Goal: Task Accomplishment & Management: Manage account settings

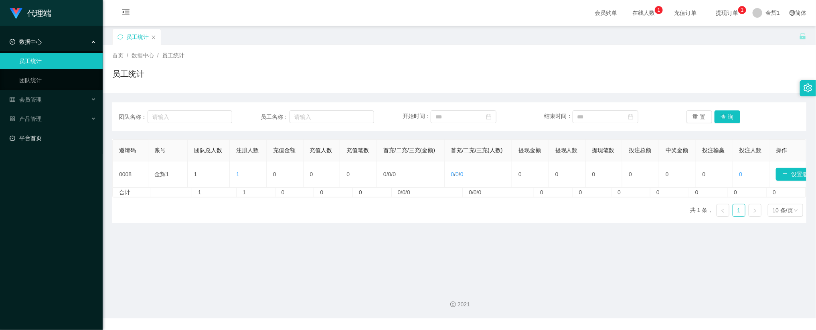
click at [40, 133] on link "平台首页" at bounding box center [53, 138] width 87 height 16
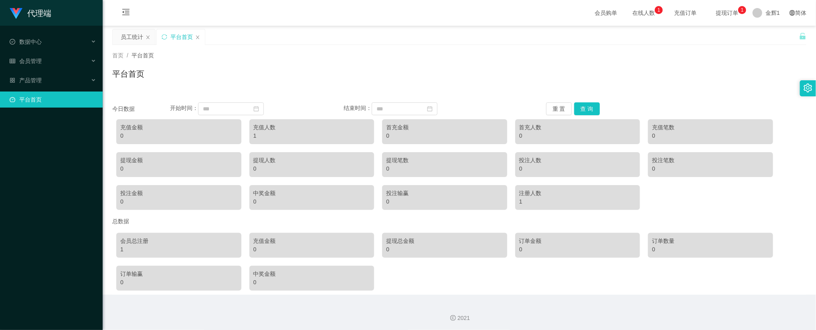
click at [469, 38] on div "员工统计 平台首页" at bounding box center [455, 43] width 687 height 28
click at [342, 50] on div "首页 / 平台首页 / 平台首页" at bounding box center [459, 69] width 713 height 48
click at [40, 61] on span "会员管理" at bounding box center [26, 61] width 32 height 6
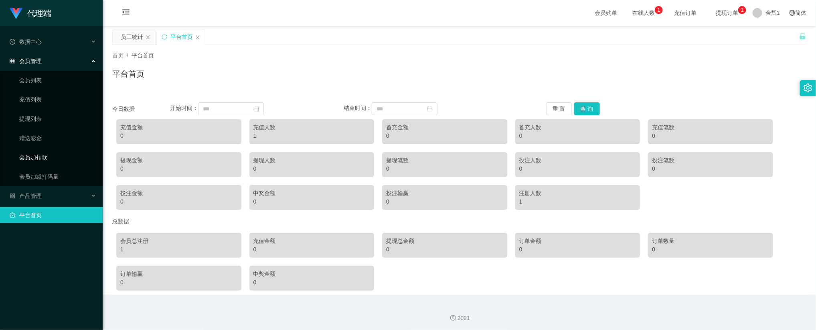
click at [40, 150] on link "会员加扣款" at bounding box center [57, 157] width 77 height 16
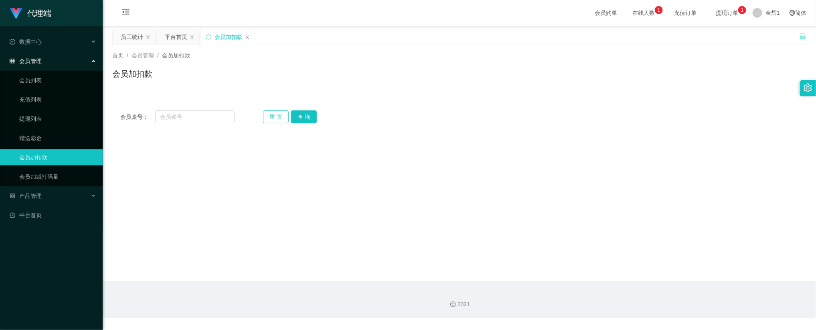
click at [267, 116] on button "重 置" at bounding box center [276, 116] width 26 height 13
click at [198, 118] on input "text" at bounding box center [194, 116] width 79 height 13
paste input "hiroki161"
type input "hiroki161"
click at [292, 120] on button "查 询" at bounding box center [304, 116] width 26 height 13
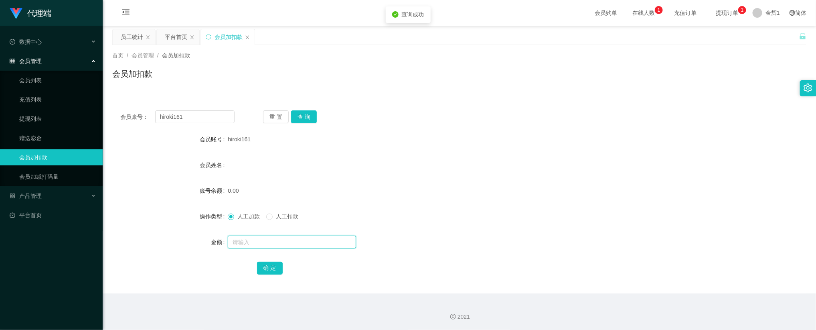
click at [248, 243] on input "text" at bounding box center [292, 241] width 128 height 13
type input "100"
click at [273, 265] on button "确 定" at bounding box center [270, 267] width 26 height 13
click at [308, 115] on button "查 询" at bounding box center [304, 116] width 26 height 13
click at [550, 106] on div "会员账号： hiroki161 重 置 查 询 会员账号 hiroki161 会员姓名 账号余额 100.00 操作类型 人工加款 人工扣款 金额 确 定" at bounding box center [459, 197] width 694 height 191
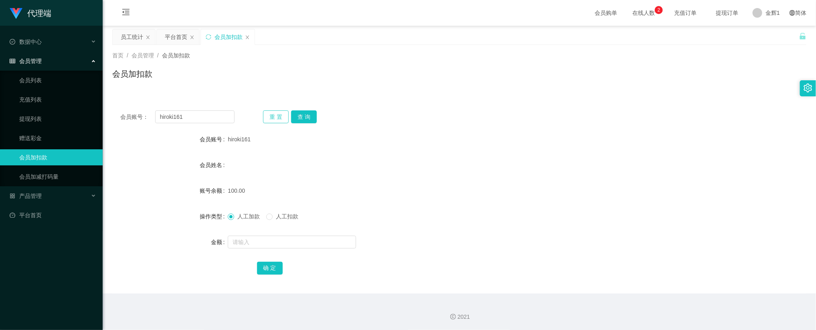
drag, startPoint x: 284, startPoint y: 116, endPoint x: 227, endPoint y: 117, distance: 57.3
click at [283, 116] on button "重 置" at bounding box center [276, 116] width 26 height 13
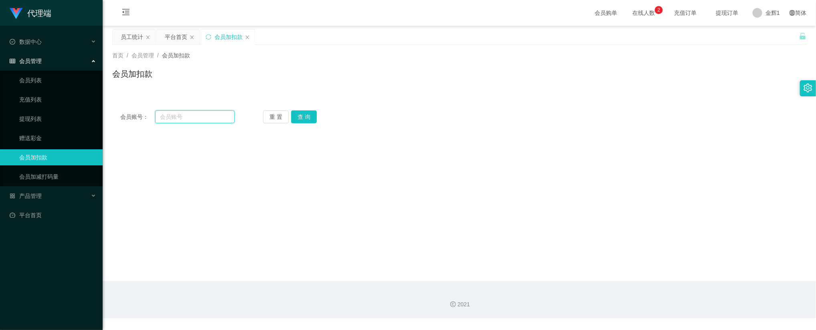
click at [219, 116] on input "text" at bounding box center [194, 116] width 79 height 13
paste input "ynek00"
type input "ynek00"
click at [294, 113] on button "查 询" at bounding box center [304, 116] width 26 height 13
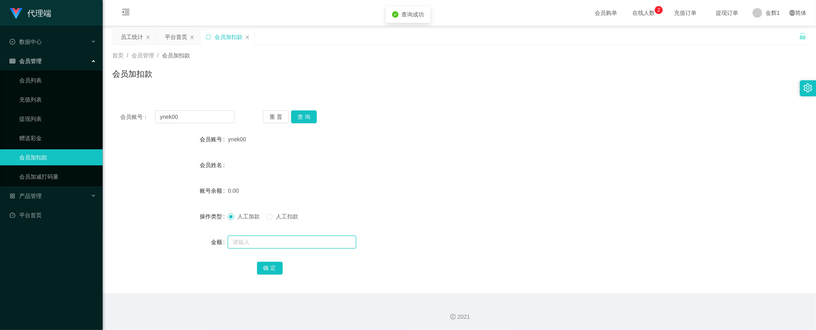
click at [256, 237] on input "text" at bounding box center [292, 241] width 128 height 13
type input "100"
click at [270, 267] on button "确 定" at bounding box center [270, 267] width 26 height 13
click at [538, 223] on div "人工加款 人工扣款" at bounding box center [430, 216] width 405 height 16
click at [278, 113] on button "重 置" at bounding box center [276, 116] width 26 height 13
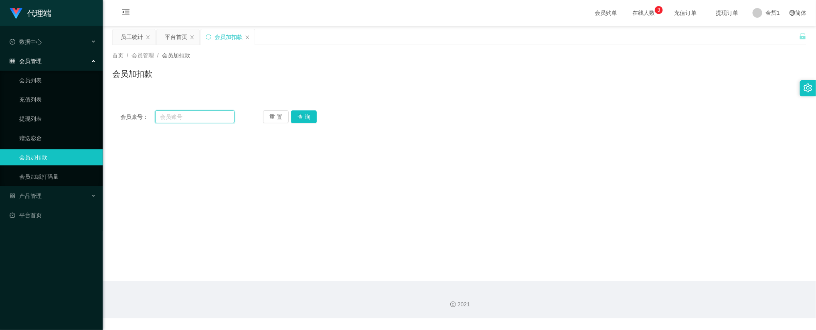
click at [213, 114] on input "text" at bounding box center [194, 116] width 79 height 13
paste input "hiroki161"
type input "hiroki161"
click at [294, 116] on button "查 询" at bounding box center [304, 116] width 26 height 13
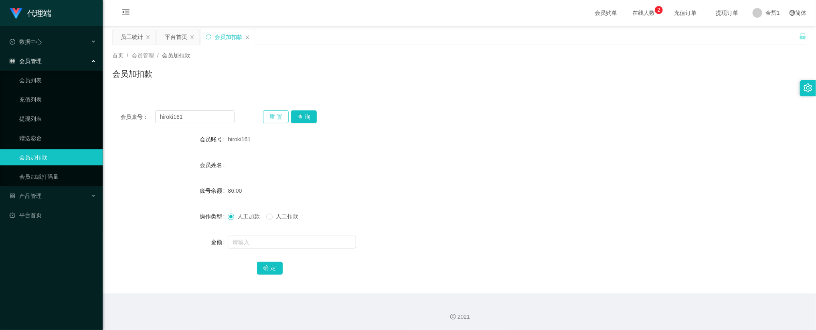
click at [276, 120] on button "重 置" at bounding box center [276, 116] width 26 height 13
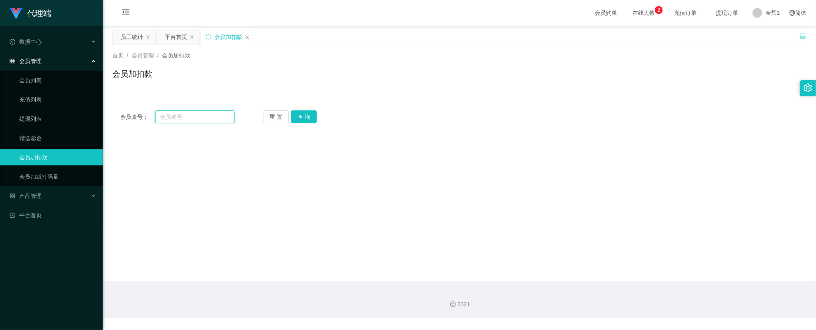
click at [228, 118] on input "text" at bounding box center [194, 116] width 79 height 13
paste input "ynek00"
type input "ynek00"
click at [302, 115] on button "查 询" at bounding box center [304, 116] width 26 height 13
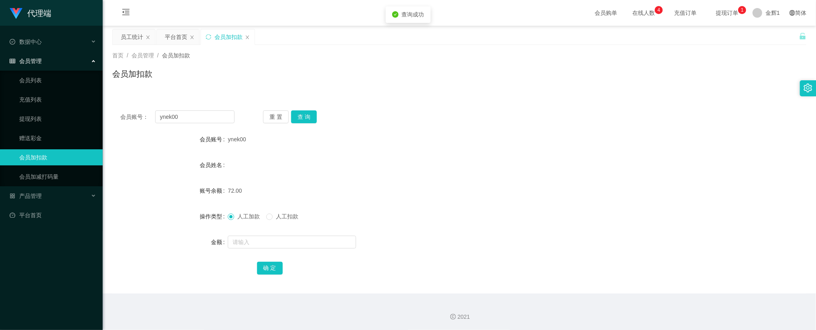
click at [367, 69] on div "会员加扣款" at bounding box center [459, 77] width 694 height 18
drag, startPoint x: 277, startPoint y: 112, endPoint x: 255, endPoint y: 114, distance: 21.8
click at [277, 113] on button "重 置" at bounding box center [276, 116] width 26 height 13
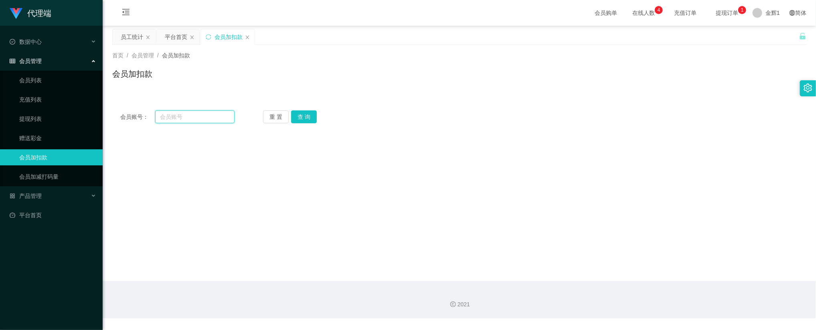
click at [213, 112] on input "text" at bounding box center [194, 116] width 79 height 13
paste input "hiroki161"
type input "hiroki161"
click at [302, 115] on button "查 询" at bounding box center [304, 116] width 26 height 13
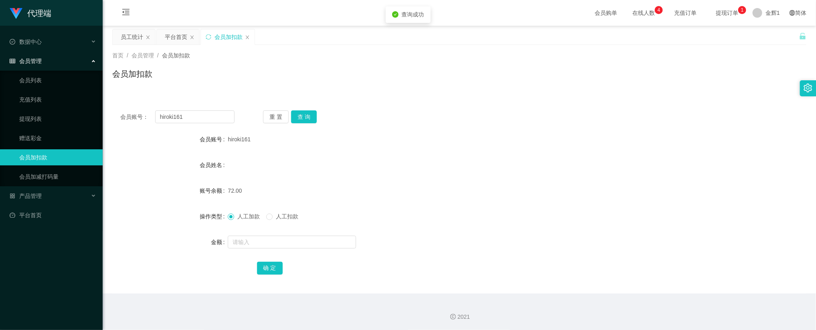
click at [371, 130] on div "会员账号： hiroki161 重 置 查 询 会员账号 hiroki161 会员姓名 账号余额 72.00 操作类型 人工加款 人工扣款 金额 确 定" at bounding box center [459, 197] width 694 height 191
drag, startPoint x: 482, startPoint y: 103, endPoint x: 479, endPoint y: 101, distance: 4.1
click at [482, 103] on div "会员账号： hiroki161 重 置 查 询 会员账号 hiroki161 会员姓名 账号余额 72.00 操作类型 人工加款 人工扣款 金额 确 定" at bounding box center [459, 197] width 694 height 191
drag, startPoint x: 589, startPoint y: 76, endPoint x: 666, endPoint y: 0, distance: 107.8
click at [589, 76] on div "会员加扣款" at bounding box center [459, 77] width 694 height 18
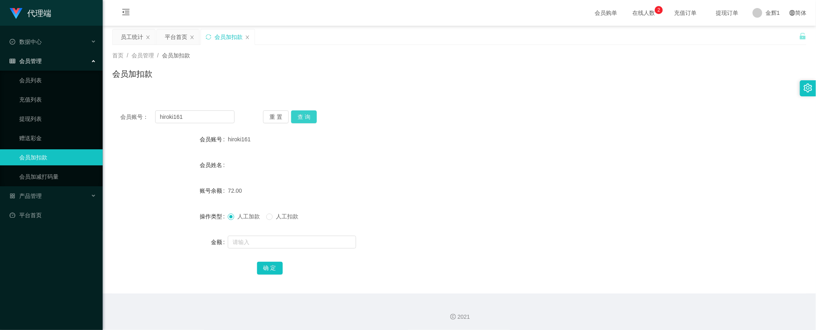
click at [308, 115] on button "查 询" at bounding box center [304, 116] width 26 height 13
click at [732, 13] on span "提现订单 0 1 2 3 4 5 6 7 8 9 0 1 2 3 4 5 6 7 8 9 0 1 2 3 4 5 6 7 8 9" at bounding box center [727, 13] width 30 height 6
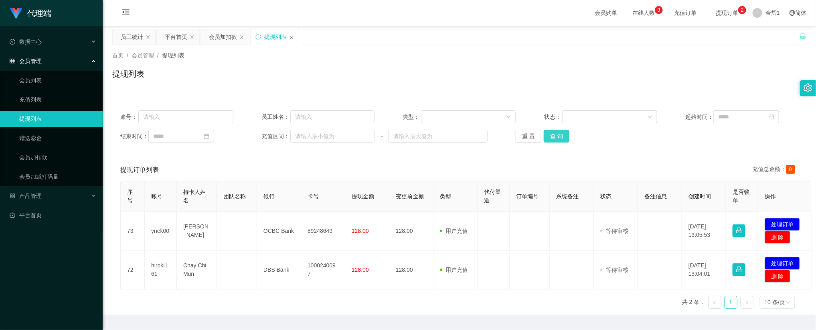
click at [559, 134] on button "查 询" at bounding box center [557, 136] width 26 height 13
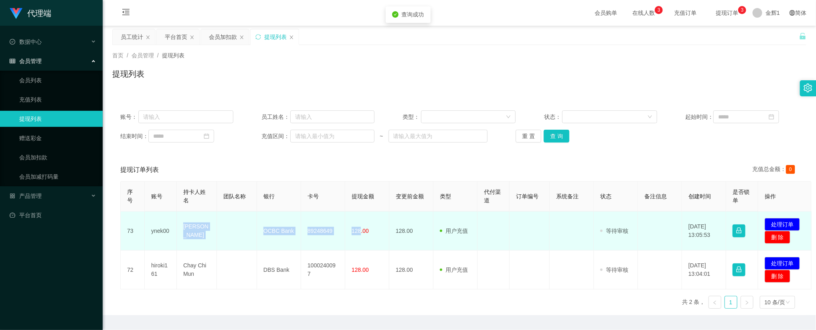
drag, startPoint x: 180, startPoint y: 230, endPoint x: 360, endPoint y: 232, distance: 179.7
click at [360, 232] on tr "73 ynek00 yuki OCBC Bank 89248649 128.00 128.00 用户充值 人工扣款 审核驳回 审核成功 等待审核 2025-0…" at bounding box center [466, 230] width 691 height 39
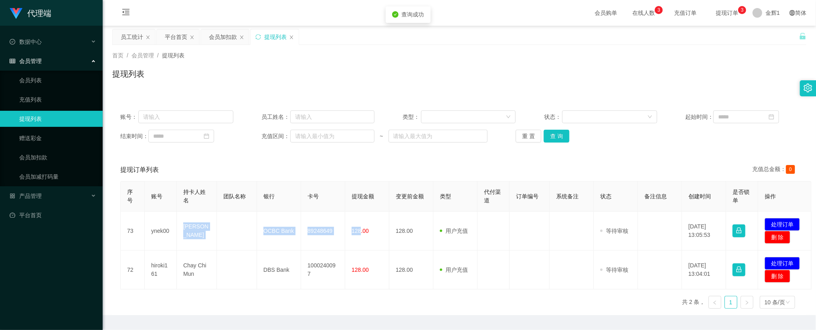
copy tr "yuki OCBC Bank 89248649 128"
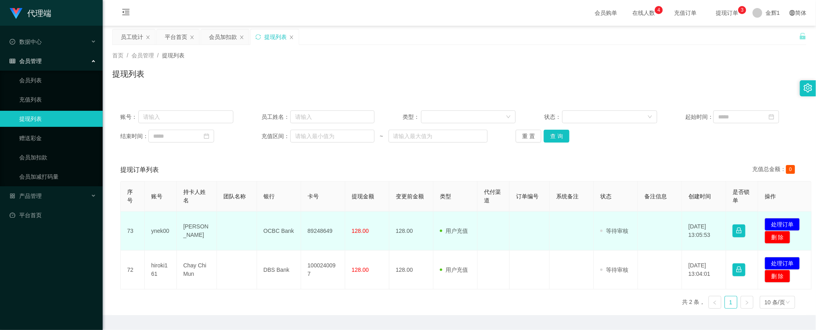
click at [458, 232] on span "用户充值" at bounding box center [454, 230] width 28 height 6
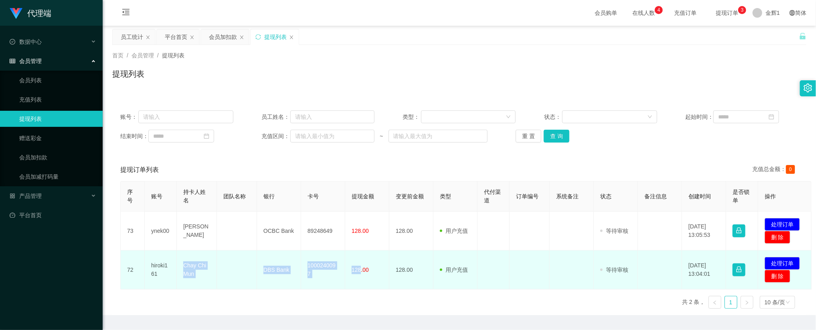
drag, startPoint x: 180, startPoint y: 264, endPoint x: 360, endPoint y: 279, distance: 181.1
click at [360, 279] on tr "72 hiroki161 Chay Chi Mun DBS Bank 1000240097 128.00 128.00 用户充值 人工扣款 审核驳回 审核成功…" at bounding box center [466, 269] width 691 height 39
copy tr "Chay Chi Mun DBS Bank 1000240097 128"
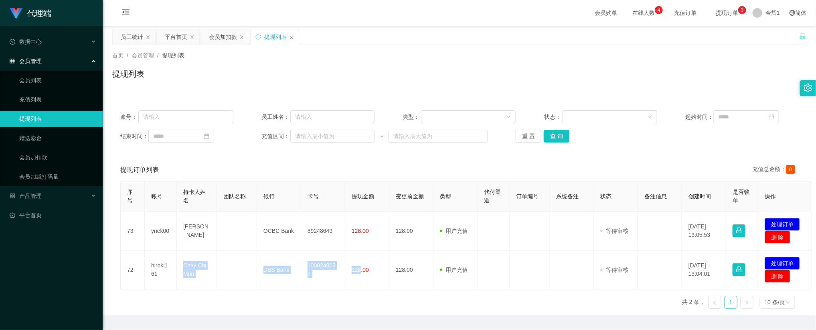
click at [561, 76] on div "提现列表" at bounding box center [459, 77] width 694 height 18
click at [597, 55] on div "首页 / 会员管理 / 提现列表 /" at bounding box center [459, 55] width 694 height 8
click at [532, 57] on div "首页 / 会员管理 / 提现列表 /" at bounding box center [459, 55] width 694 height 8
click at [33, 152] on link "会员加扣款" at bounding box center [57, 157] width 77 height 16
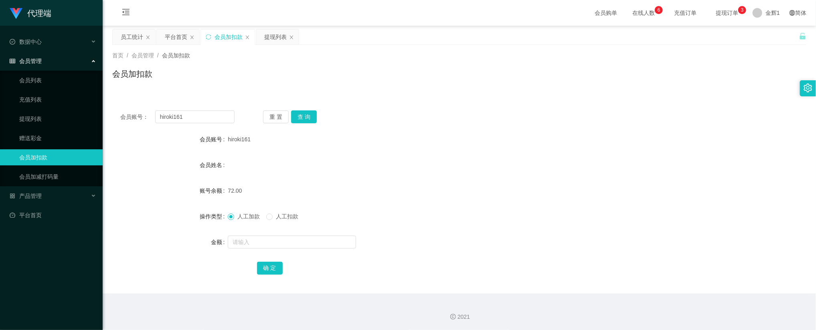
click at [720, 6] on span "提现订单 0 1 2 3 4 5 6 7 8 9 0 1 2 3 4 5 6 7 8 9 0 1 2 3 4 5 6 7 8 9" at bounding box center [727, 13] width 42 height 26
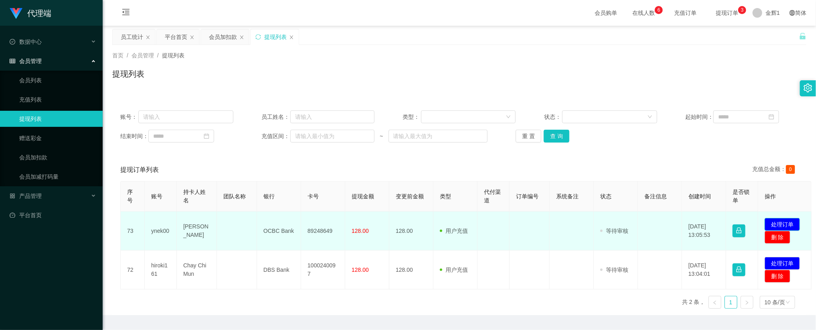
click at [778, 222] on button "处理订单" at bounding box center [782, 224] width 35 height 13
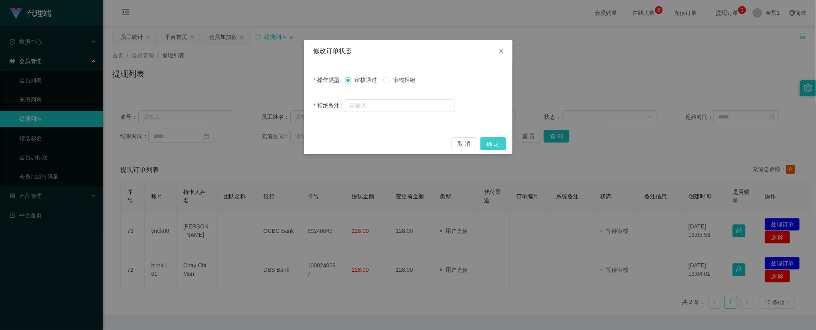
click at [486, 142] on button "确 定" at bounding box center [493, 143] width 26 height 13
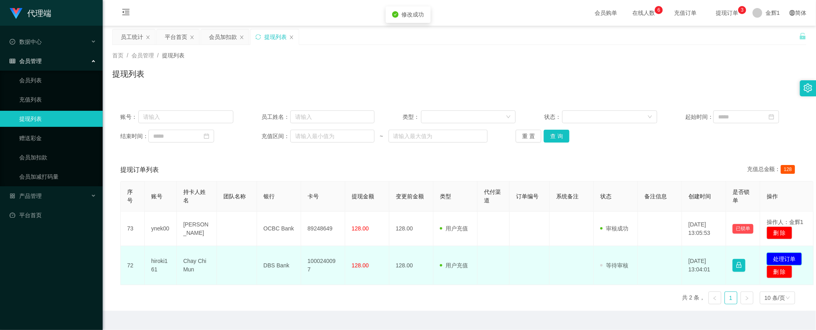
click at [788, 259] on button "处理订单" at bounding box center [784, 258] width 35 height 13
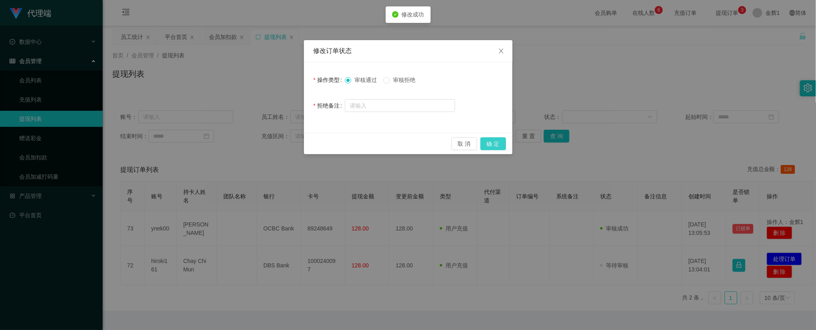
click at [489, 146] on button "确 定" at bounding box center [493, 143] width 26 height 13
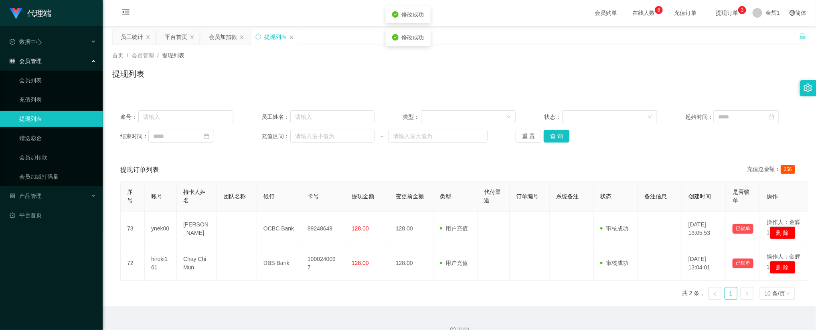
click at [651, 136] on div "结束时间： 充值区间： ~ 重 置 查 询" at bounding box center [459, 136] width 678 height 13
click at [57, 150] on link "会员加扣款" at bounding box center [57, 157] width 77 height 16
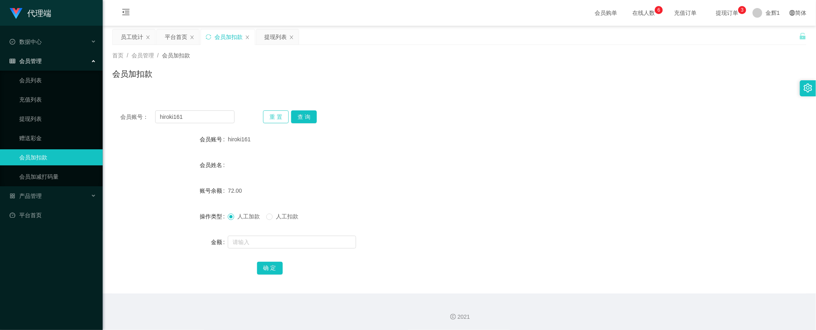
click at [269, 114] on button "重 置" at bounding box center [276, 116] width 26 height 13
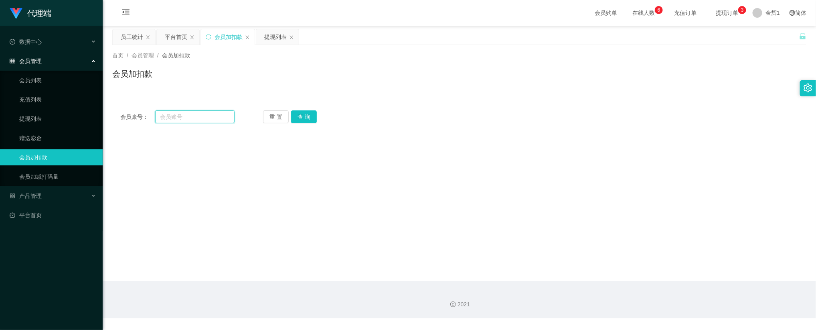
click at [230, 119] on input "text" at bounding box center [194, 116] width 79 height 13
paste input "93384277"
type input "93384277"
click at [301, 119] on button "查 询" at bounding box center [304, 116] width 26 height 13
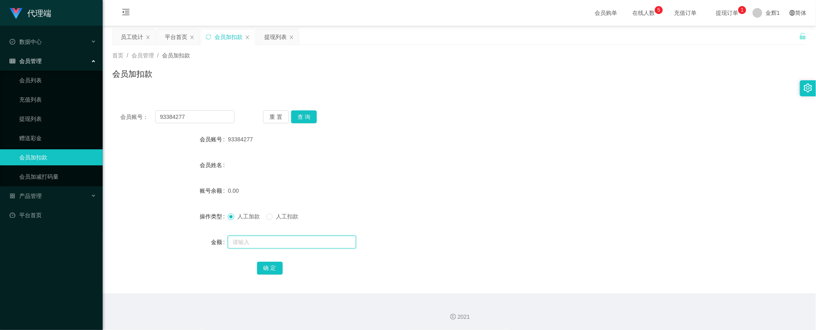
click at [271, 242] on input "text" at bounding box center [292, 241] width 128 height 13
type input "88"
click at [277, 267] on button "确 定" at bounding box center [270, 267] width 26 height 13
click at [484, 59] on div "首页 / 会员管理 / 会员加扣款 /" at bounding box center [459, 55] width 694 height 8
drag, startPoint x: 701, startPoint y: 95, endPoint x: 735, endPoint y: 55, distance: 53.0
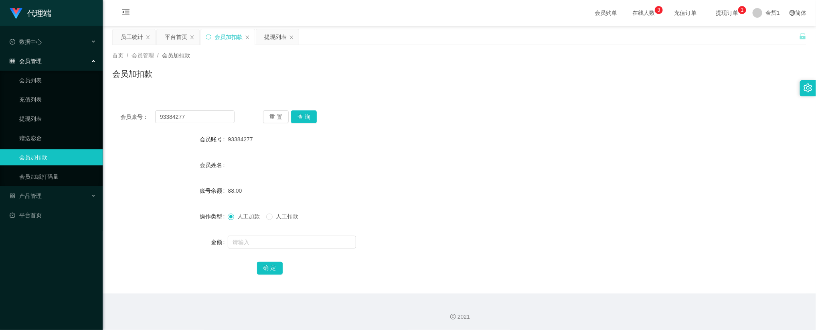
click at [703, 95] on div "会员账号： 93384277 重 置 查 询 会员账号 93384277 会员姓名 账号余额 88.00 操作类型 人工加款 人工扣款 金额 确 定" at bounding box center [459, 193] width 694 height 201
click at [580, 109] on div "会员账号： 93384277 重 置 查 询 会员账号 93384277 会员姓名 账号余额 88.00 操作类型 人工加款 人工扣款 金额 确 定" at bounding box center [459, 197] width 694 height 191
click at [628, 80] on div "会员加扣款" at bounding box center [459, 77] width 694 height 18
click at [741, 11] on p "1" at bounding box center [742, 10] width 3 height 8
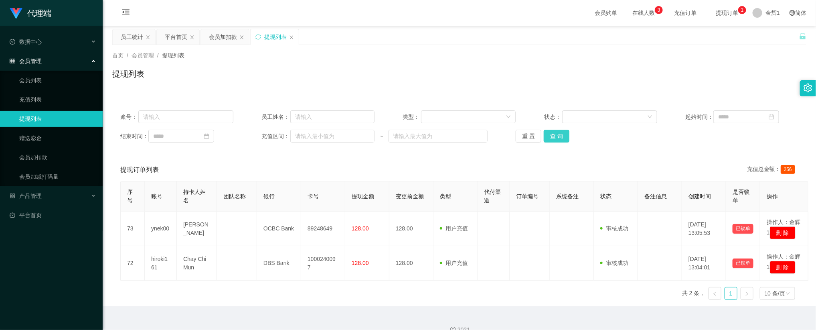
click at [549, 137] on button "查 询" at bounding box center [557, 136] width 26 height 13
click at [550, 135] on button "查 询" at bounding box center [557, 136] width 26 height 13
click at [636, 64] on div "首页 / 会员管理 / 提现列表 / 提现列表" at bounding box center [459, 68] width 694 height 35
click at [562, 136] on button "查 询" at bounding box center [557, 136] width 26 height 13
click at [50, 152] on link "会员加扣款" at bounding box center [57, 157] width 77 height 16
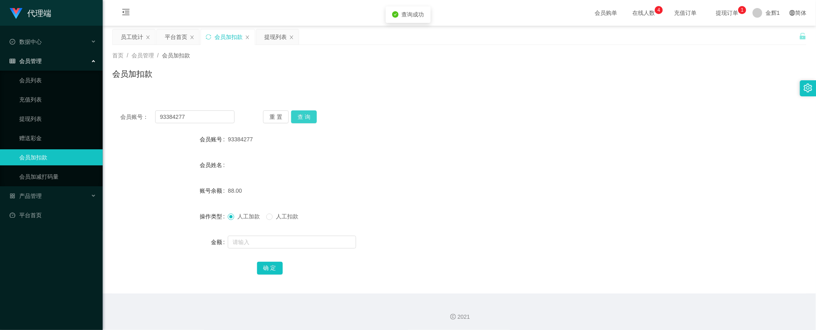
click at [304, 122] on button "查 询" at bounding box center [304, 116] width 26 height 13
click at [294, 121] on button "查 询" at bounding box center [304, 116] width 26 height 13
click at [311, 112] on button "查 询" at bounding box center [304, 116] width 26 height 13
click at [304, 117] on button "查 询" at bounding box center [304, 116] width 26 height 13
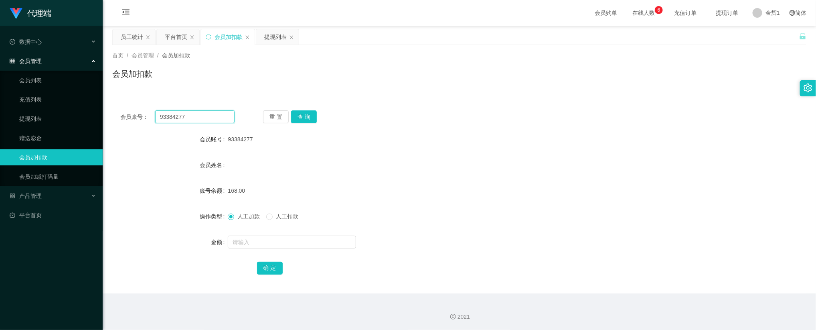
click at [226, 114] on input "93384277" at bounding box center [194, 116] width 79 height 13
click at [38, 140] on link "赠送彩金" at bounding box center [57, 138] width 77 height 16
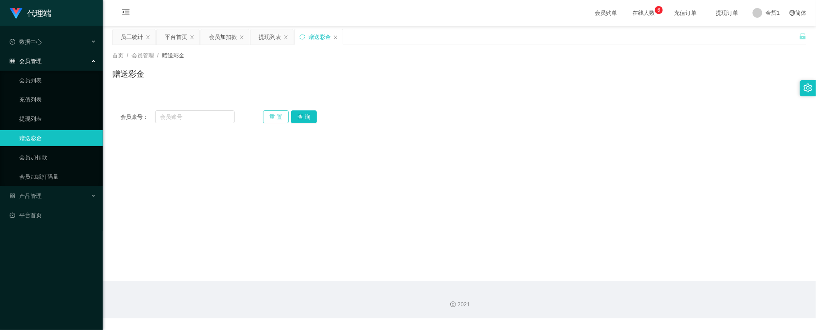
click at [273, 114] on button "重 置" at bounding box center [276, 116] width 26 height 13
click at [213, 115] on input "text" at bounding box center [194, 116] width 79 height 13
paste input "93384277"
type input "93384277"
click at [301, 113] on button "查 询" at bounding box center [304, 116] width 26 height 13
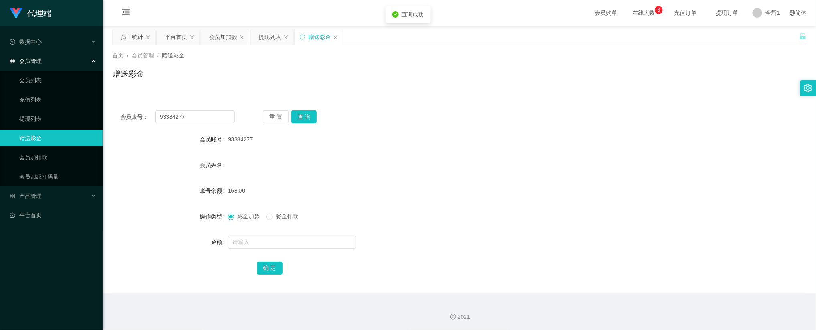
click at [280, 217] on span "彩金扣款" at bounding box center [287, 216] width 29 height 6
click at [277, 242] on input "text" at bounding box center [292, 241] width 128 height 13
type input "20"
click at [262, 269] on button "确 定" at bounding box center [270, 267] width 26 height 13
click at [361, 188] on div "148.00" at bounding box center [430, 190] width 405 height 16
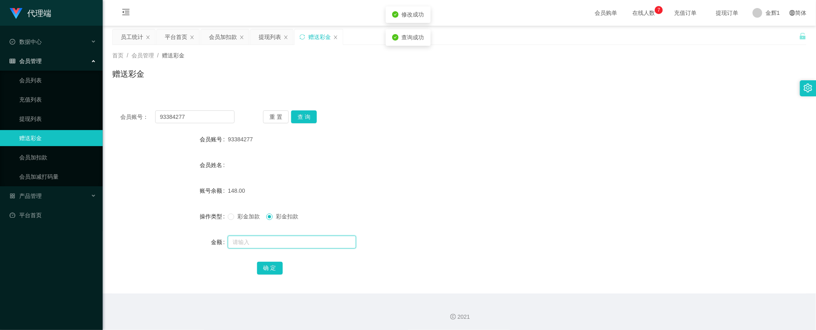
click at [267, 243] on input "text" at bounding box center [292, 241] width 128 height 13
type input "20"
click at [267, 269] on button "确 定" at bounding box center [270, 267] width 26 height 13
click at [355, 171] on div "会员姓名" at bounding box center [459, 165] width 694 height 16
click at [388, 123] on div "会员账号： 93384277 重 置 查 询" at bounding box center [459, 116] width 694 height 13
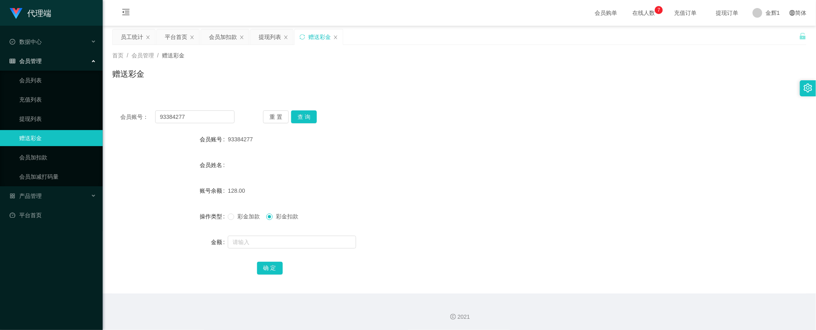
click at [352, 70] on div "赠送彩金" at bounding box center [459, 77] width 694 height 18
drag, startPoint x: 356, startPoint y: 109, endPoint x: 415, endPoint y: 21, distance: 105.5
click at [356, 109] on div "会员账号： 93384277 重 置 查 询 会员账号 93384277 会员姓名 账号余额 128.00 操作类型 彩金加款 彩金扣款 金额 确 定" at bounding box center [459, 197] width 694 height 191
click at [438, 61] on div "首页 / 会员管理 / 赠送彩金 / 赠送彩金" at bounding box center [459, 68] width 694 height 35
click at [538, 61] on div "首页 / 会员管理 / 赠送彩金 / 赠送彩金" at bounding box center [459, 68] width 694 height 35
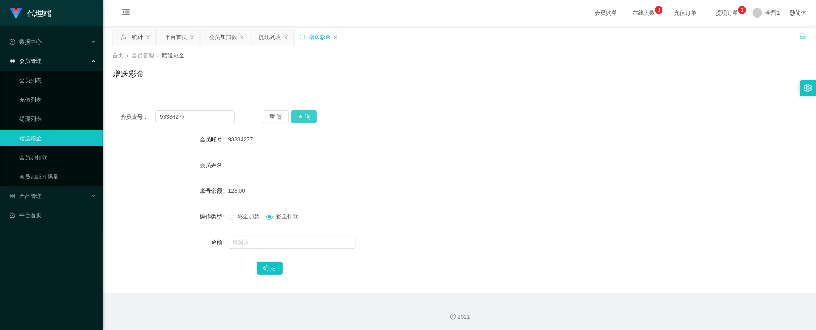
click at [301, 115] on button "查 询" at bounding box center [304, 116] width 26 height 13
click at [587, 85] on div "赠送彩金" at bounding box center [459, 77] width 694 height 18
click at [304, 115] on button "查 询" at bounding box center [304, 116] width 26 height 13
drag, startPoint x: 538, startPoint y: 95, endPoint x: 553, endPoint y: 76, distance: 24.6
click at [538, 95] on div "会员账号： 93384277 重 置 查 询 会员账号 93384277 会员姓名 - 账号余额 128.00 操作类型 彩金加款 彩金扣款 金额 确 定" at bounding box center [459, 193] width 694 height 201
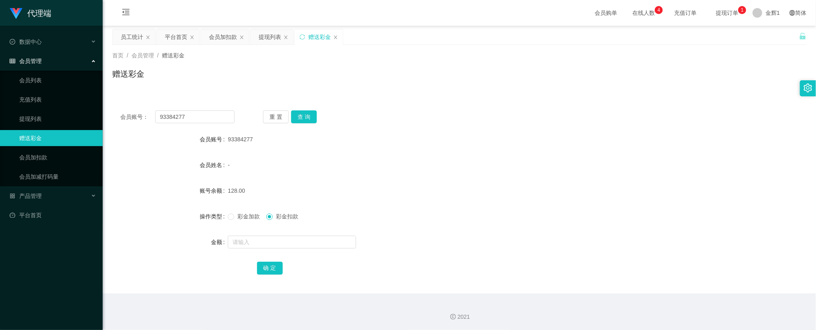
click at [384, 231] on form "会员账号 93384277 会员姓名 - 账号余额 128.00 操作类型 彩金加款 彩金扣款 金额 确 定" at bounding box center [459, 203] width 694 height 144
click at [306, 118] on button "查 询" at bounding box center [304, 116] width 26 height 13
click at [568, 59] on div "首页 / 会员管理 / 赠送彩金 /" at bounding box center [459, 55] width 694 height 8
click at [312, 117] on button "查 询" at bounding box center [304, 116] width 26 height 13
click at [439, 115] on div "会员账号： 93384277 重 置 查 询" at bounding box center [459, 116] width 694 height 13
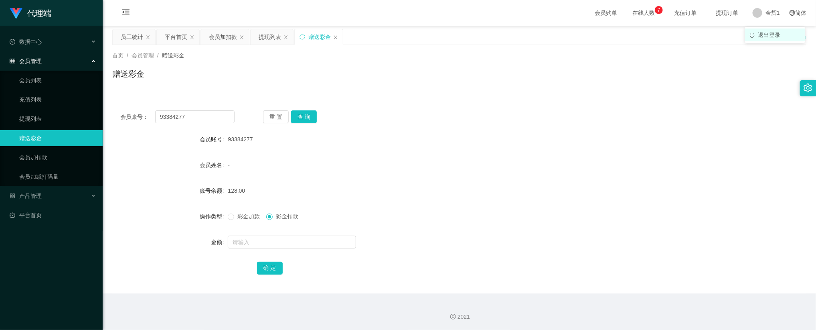
click at [762, 32] on span "退出登录" at bounding box center [769, 35] width 22 height 6
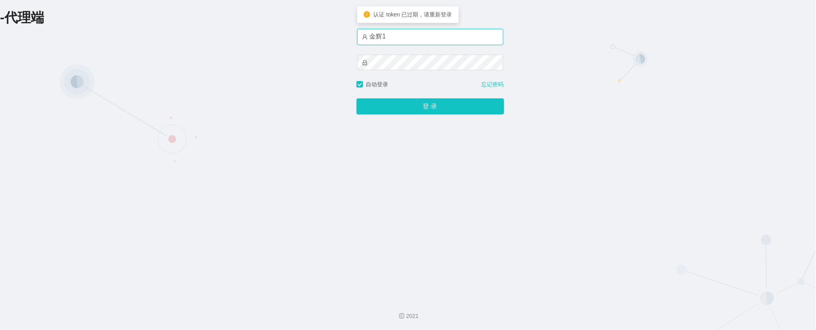
click at [417, 32] on input "金辉1" at bounding box center [430, 37] width 146 height 16
type input "金辉"
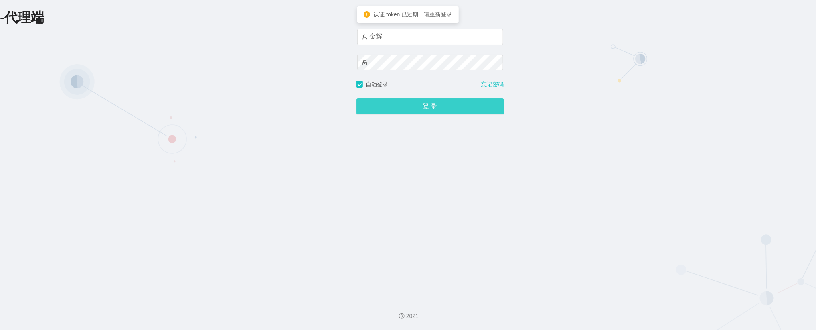
click at [405, 104] on button "登 录" at bounding box center [430, 106] width 148 height 16
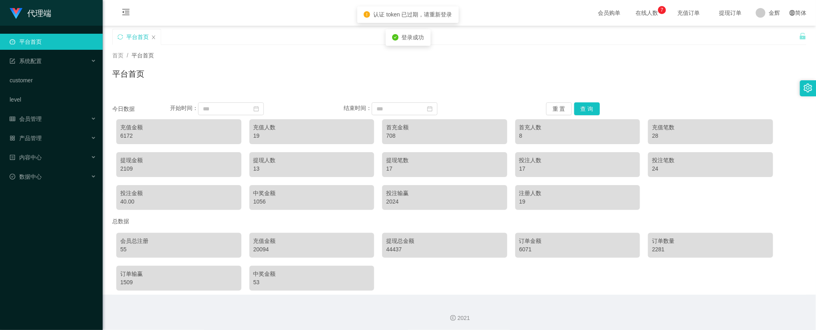
click at [335, 85] on div "平台首页" at bounding box center [459, 77] width 694 height 18
click at [34, 116] on span "会员管理" at bounding box center [26, 118] width 32 height 6
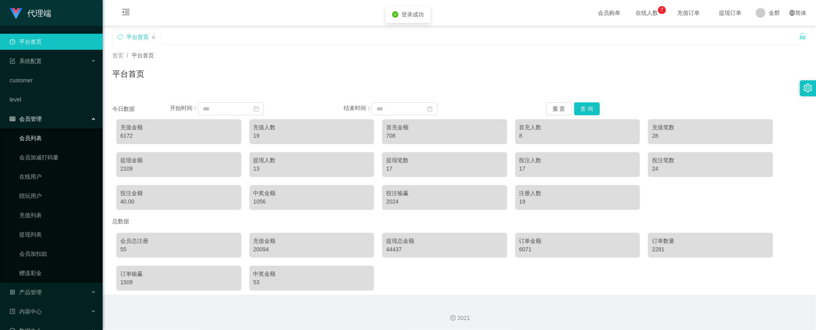
click at [39, 136] on link "会员列表" at bounding box center [57, 138] width 77 height 16
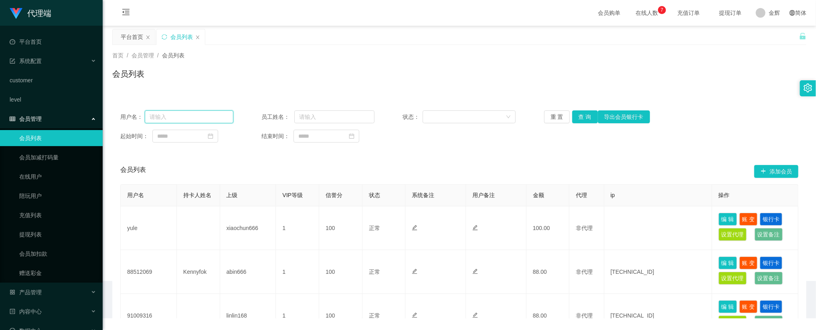
click at [199, 117] on input "text" at bounding box center [189, 116] width 89 height 13
paste input "93384277"
type input "93384277"
drag, startPoint x: 584, startPoint y: 115, endPoint x: 596, endPoint y: 128, distance: 17.0
click at [584, 115] on button "查 询" at bounding box center [585, 116] width 26 height 13
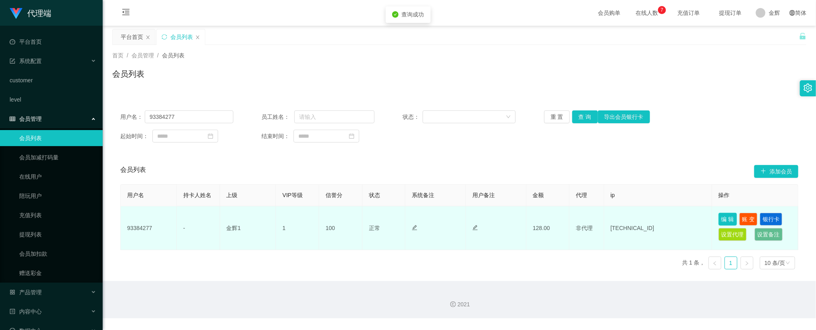
click at [729, 218] on button "编 辑" at bounding box center [728, 219] width 18 height 13
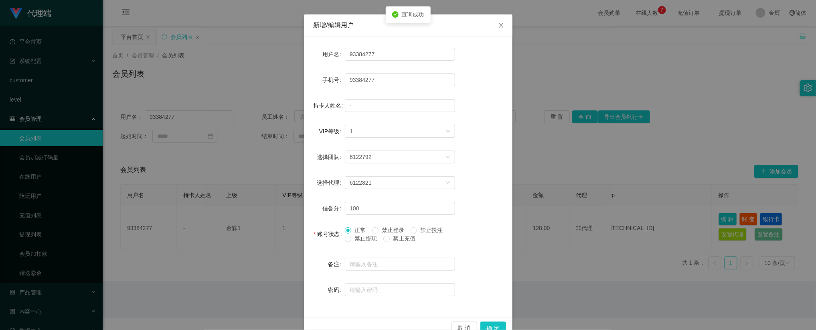
scroll to position [44, 0]
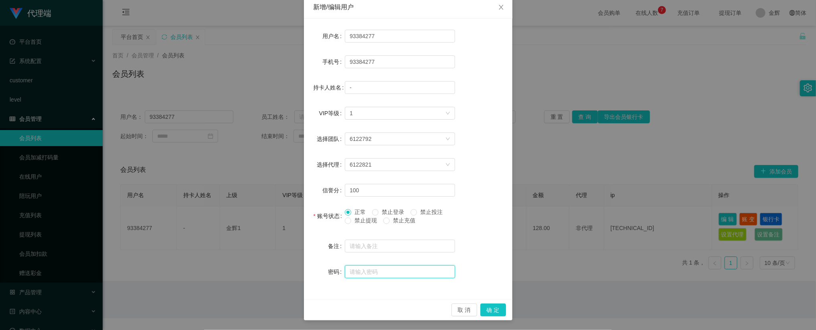
click at [363, 271] on input "text" at bounding box center [400, 271] width 110 height 13
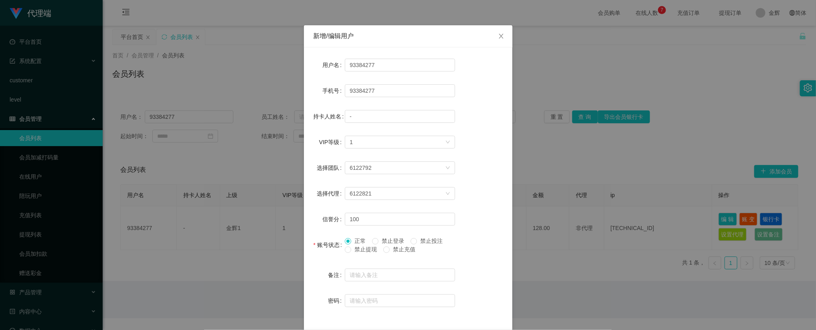
scroll to position [0, 0]
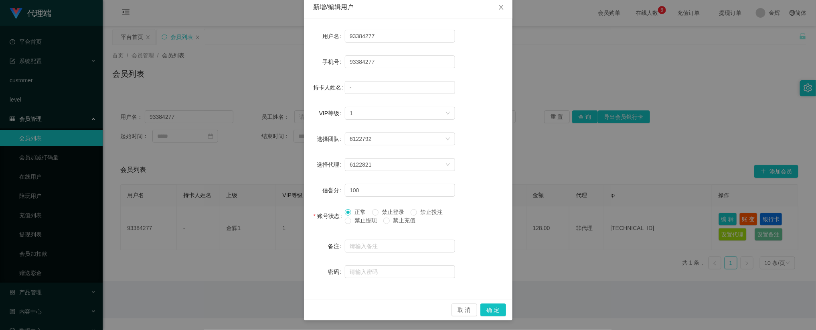
click at [631, 179] on div "新增/编辑用户 用户名 93384277 手机号 93384277 持卡人姓名 - VIP等级 选择VIP等级 1 选择团队 6122792 选择代理 612…" at bounding box center [408, 165] width 816 height 330
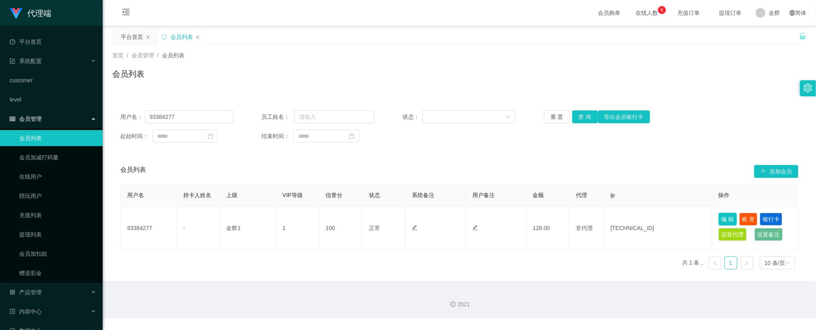
scroll to position [4, 0]
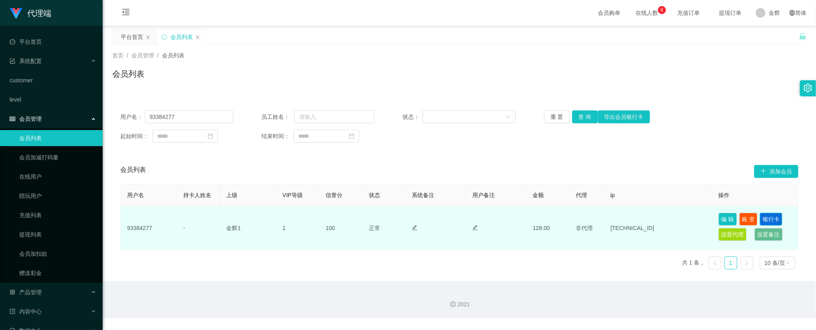
drag, startPoint x: 791, startPoint y: 224, endPoint x: 763, endPoint y: 218, distance: 28.2
click at [787, 223] on td "编 辑 账 变 银行卡 设置代理 设置备注" at bounding box center [755, 228] width 86 height 44
click at [763, 218] on button "银行卡" at bounding box center [771, 219] width 22 height 13
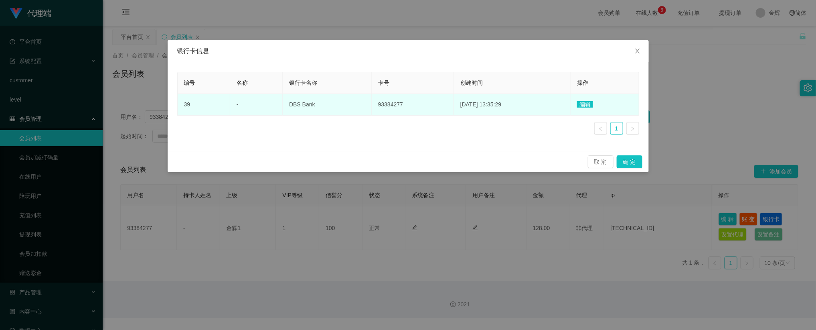
click at [583, 105] on span "编辑" at bounding box center [585, 104] width 16 height 6
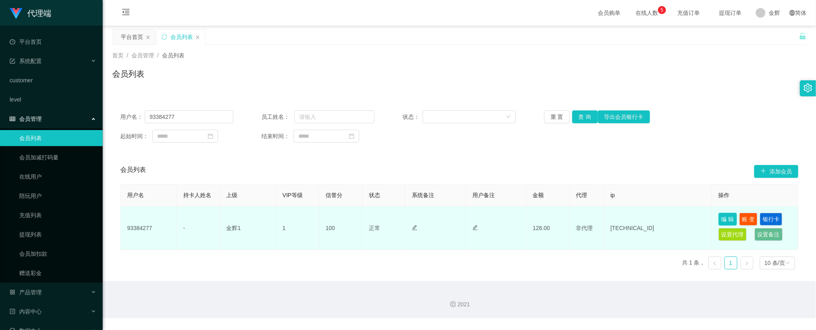
click at [729, 219] on button "编 辑" at bounding box center [728, 219] width 18 height 13
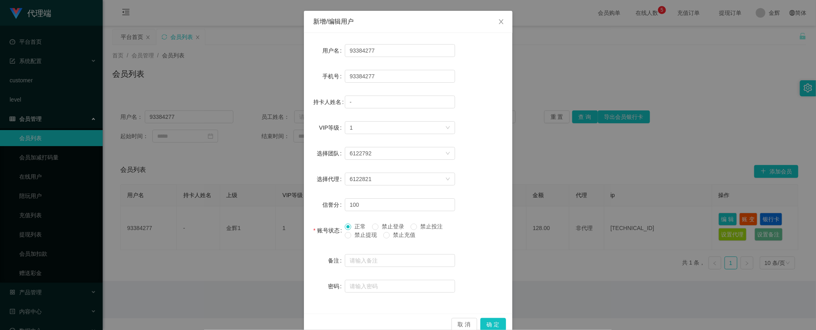
scroll to position [44, 0]
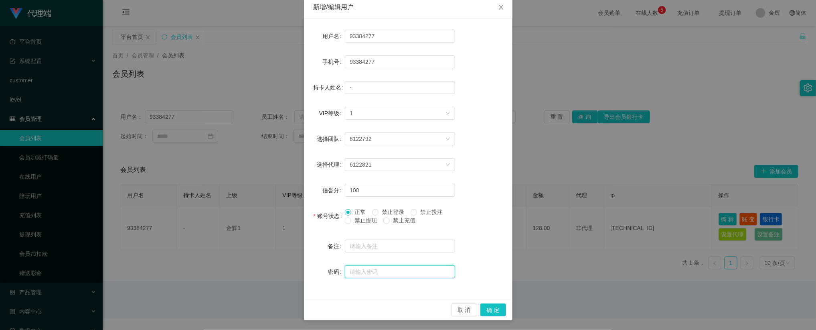
click at [360, 272] on input "text" at bounding box center [400, 271] width 110 height 13
type input "aa123123"
click at [568, 193] on div "新增/编辑用户 用户名 93384277 手机号 93384277 持卡人姓名 - VIP等级 选择VIP等级 1 选择团队 6122792 选择代理 612…" at bounding box center [408, 165] width 816 height 330
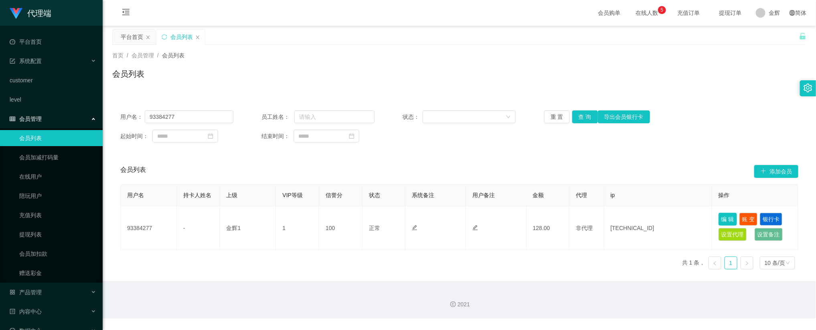
scroll to position [4, 0]
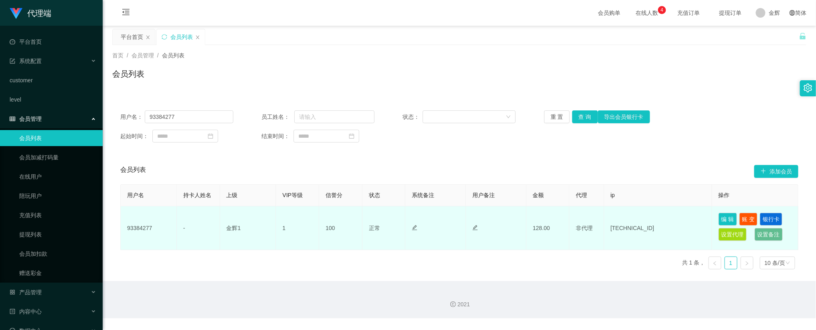
click at [192, 220] on td "-" at bounding box center [198, 228] width 43 height 44
click at [414, 229] on icon "图标: edit" at bounding box center [414, 227] width 5 height 5
click at [474, 225] on icon "图标: edit" at bounding box center [475, 228] width 6 height 6
click at [724, 218] on button "编 辑" at bounding box center [728, 219] width 18 height 13
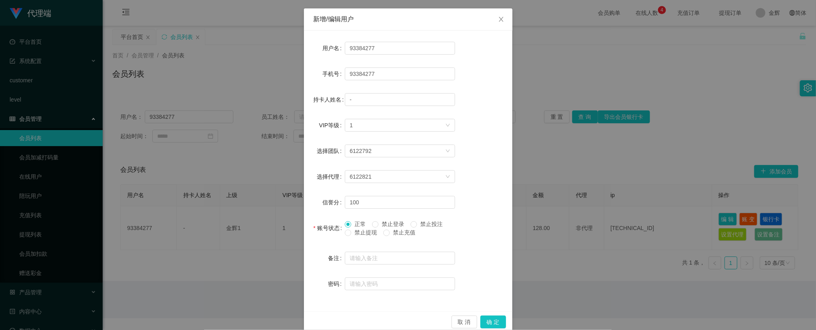
scroll to position [44, 0]
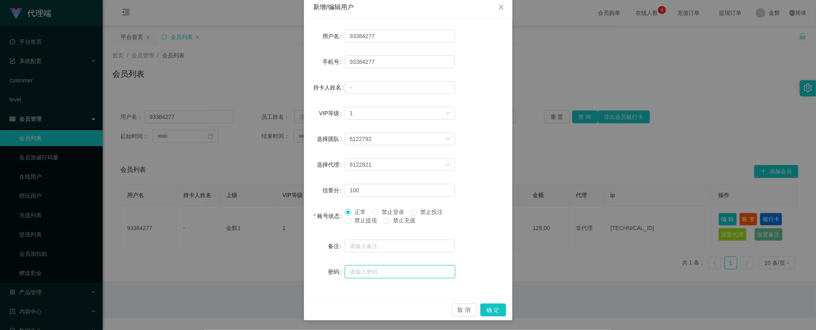
click at [354, 273] on input "text" at bounding box center [400, 271] width 110 height 13
type input "aa123123"
click at [367, 87] on input "-" at bounding box center [400, 87] width 110 height 13
click at [529, 151] on div "新增/编辑用户 用户名 93384277 手机号 93384277 持卡人姓名 - VIP等级 选择VIP等级 1 选择团队 6122792 选择代理 612…" at bounding box center [408, 165] width 816 height 330
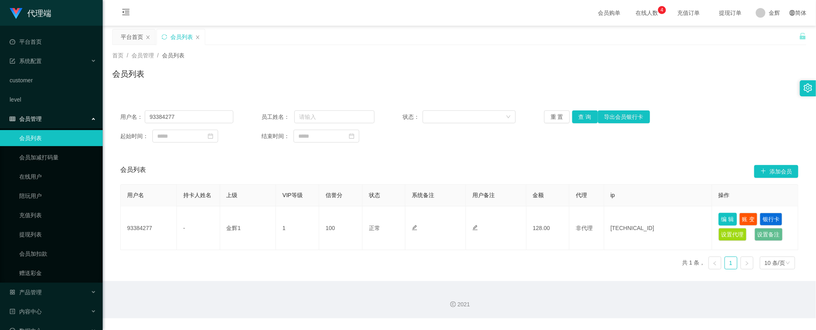
scroll to position [4, 0]
click at [555, 172] on div "会员列表 添加会员" at bounding box center [459, 171] width 678 height 26
click at [548, 178] on div "会员列表 添加会员" at bounding box center [459, 171] width 678 height 26
click at [172, 118] on input "93384277" at bounding box center [189, 116] width 89 height 13
click at [602, 50] on div "首页 / 会员管理 / 会员列表 / 会员列表" at bounding box center [459, 69] width 713 height 48
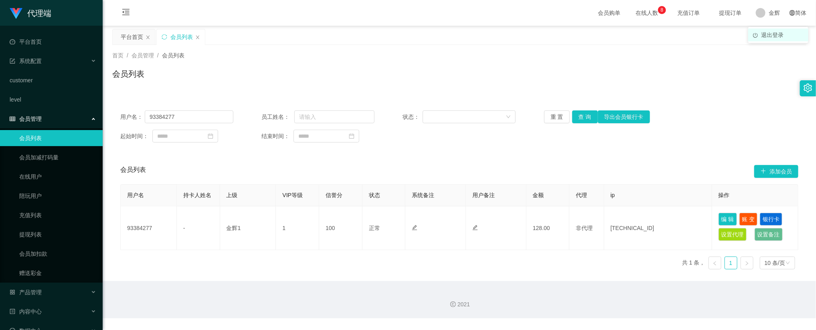
click at [773, 38] on li "退出登录" at bounding box center [778, 34] width 60 height 13
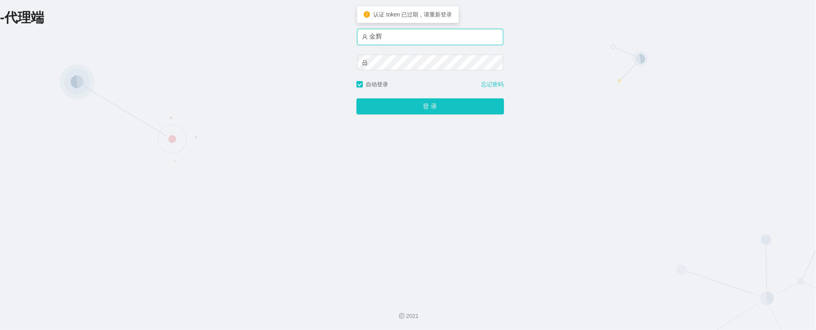
click at [432, 38] on input "金辉" at bounding box center [430, 37] width 146 height 16
type input "金辉1"
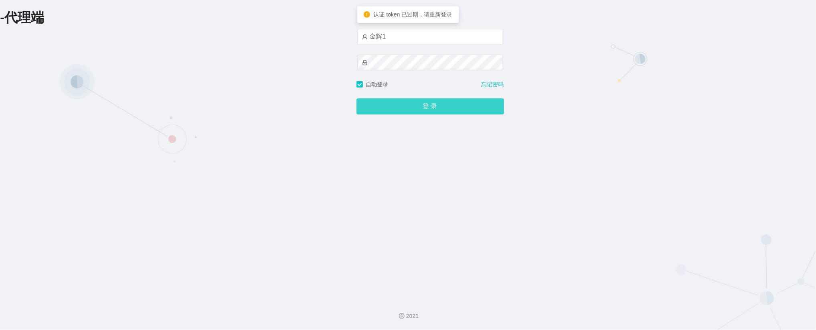
click at [420, 112] on button "登 录" at bounding box center [430, 106] width 148 height 16
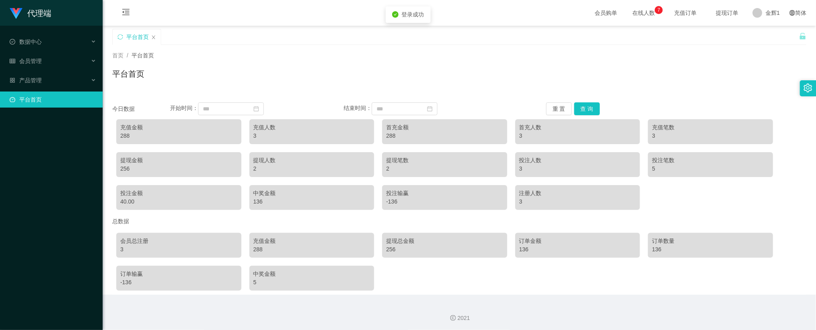
click at [628, 76] on div "平台首页" at bounding box center [459, 77] width 694 height 18
click at [540, 51] on div "首页 / 平台首页 / 平台首页" at bounding box center [459, 69] width 713 height 48
click at [734, 77] on div "平台首页" at bounding box center [459, 77] width 694 height 18
click at [567, 53] on div "首页 / 平台首页 /" at bounding box center [459, 55] width 694 height 8
drag, startPoint x: 624, startPoint y: 59, endPoint x: 609, endPoint y: 0, distance: 60.7
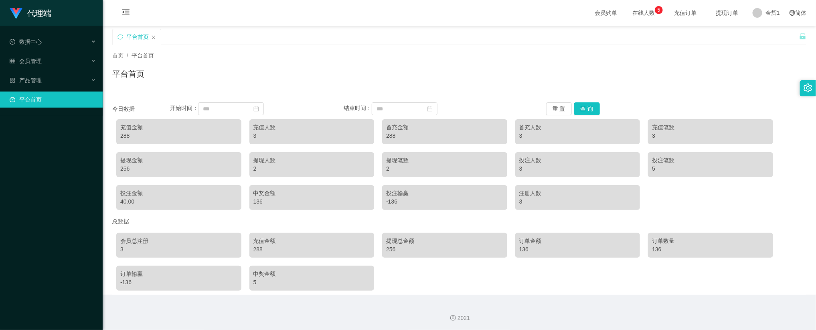
click at [624, 59] on div "首页 / 平台首页 /" at bounding box center [459, 55] width 694 height 8
click at [461, 53] on div "首页 / 平台首页 /" at bounding box center [459, 55] width 694 height 8
click at [472, 53] on div "首页 / 平台首页 /" at bounding box center [459, 55] width 694 height 8
click at [34, 40] on span "数据中心" at bounding box center [26, 41] width 32 height 6
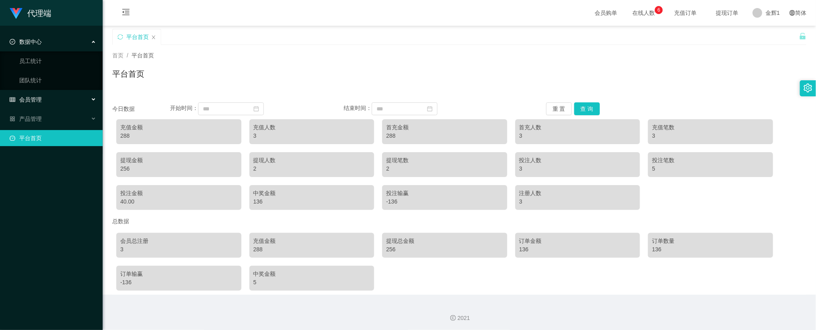
click at [44, 95] on div "会员管理" at bounding box center [51, 99] width 103 height 16
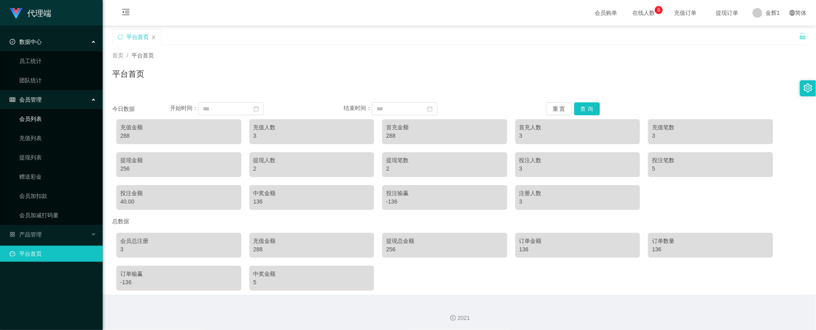
click at [51, 119] on link "会员列表" at bounding box center [57, 119] width 77 height 16
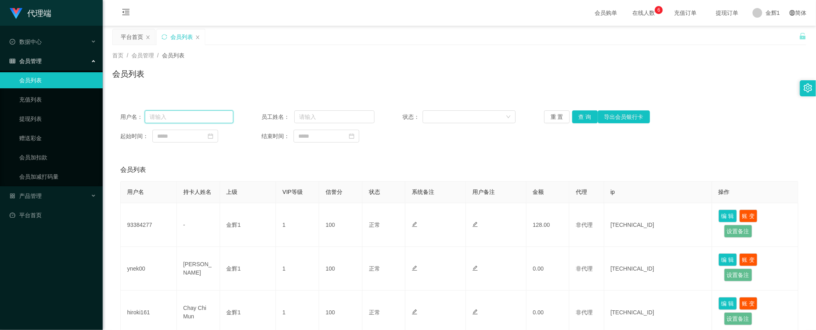
click at [192, 121] on input "text" at bounding box center [189, 116] width 89 height 13
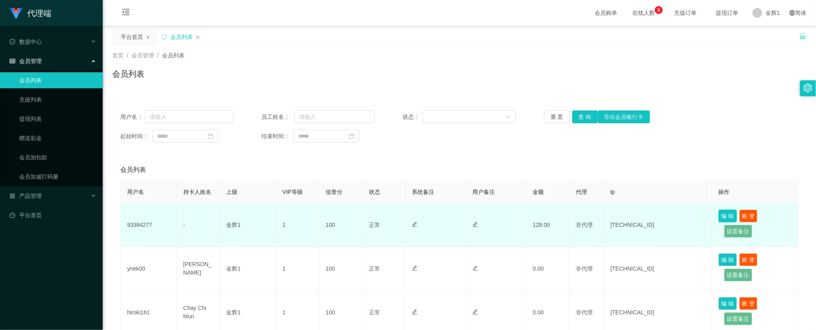
click at [722, 217] on button "编 辑" at bounding box center [728, 215] width 18 height 13
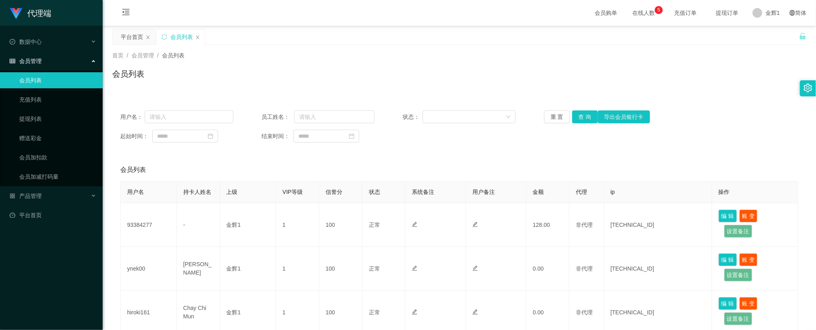
click at [681, 82] on div "会员列表" at bounding box center [459, 77] width 694 height 18
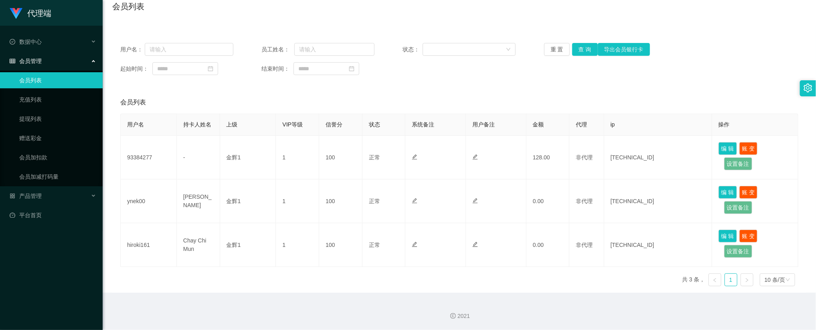
scroll to position [69, 0]
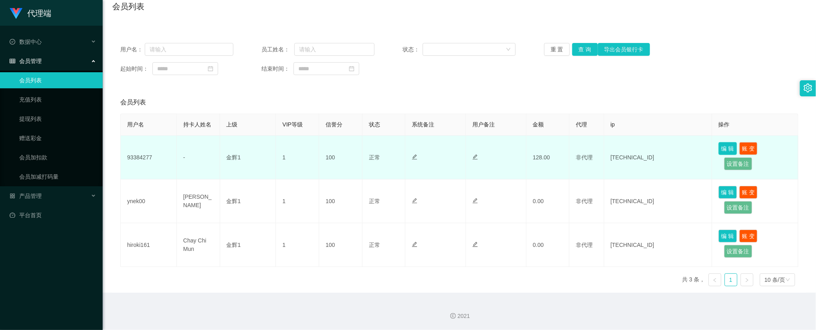
click at [728, 147] on button "编 辑" at bounding box center [728, 148] width 18 height 13
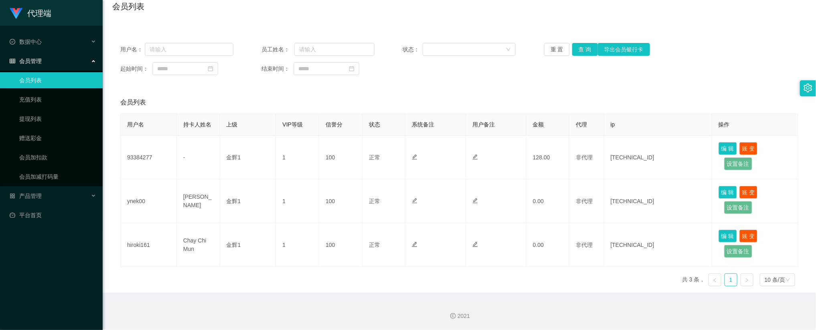
click at [53, 65] on div "会员管理" at bounding box center [51, 61] width 103 height 16
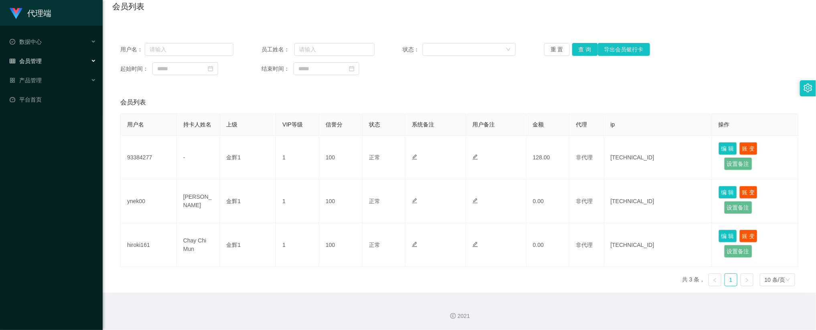
scroll to position [0, 0]
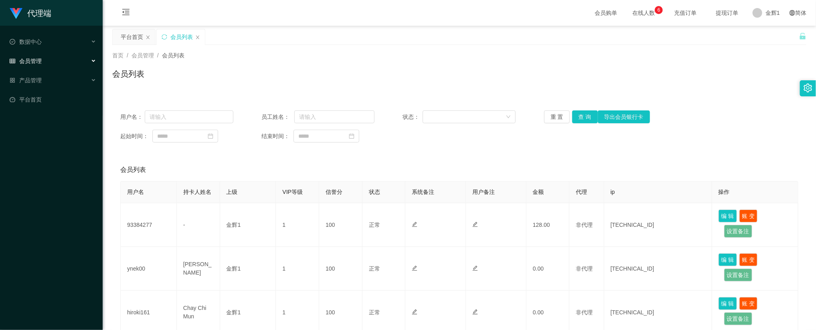
click at [502, 46] on div "首页 / 会员管理 / 会员列表 / 会员列表" at bounding box center [459, 69] width 713 height 48
drag, startPoint x: 614, startPoint y: 55, endPoint x: 631, endPoint y: 53, distance: 17.0
click at [614, 56] on div "首页 / 会员管理 / 会员列表 /" at bounding box center [459, 55] width 694 height 8
click at [754, 11] on span at bounding box center [758, 13] width 10 height 10
click at [663, 76] on div "会员列表" at bounding box center [459, 77] width 694 height 18
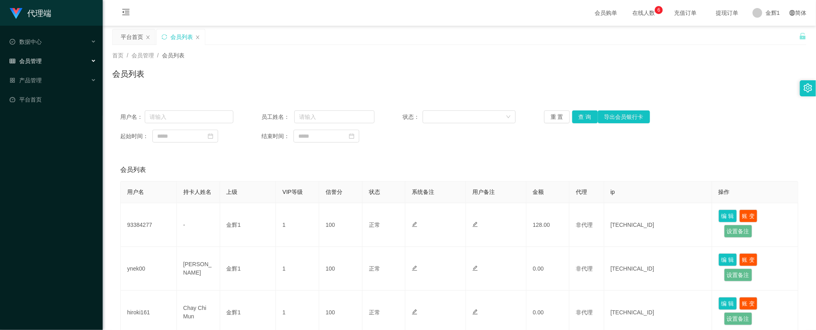
click at [188, 126] on div "用户名： 员工姓名： 状态： 重 置 查 询 导出会员银行卡 起始时间： 结束时间：" at bounding box center [459, 126] width 694 height 48
drag, startPoint x: 168, startPoint y: 115, endPoint x: 242, endPoint y: 122, distance: 73.7
click at [168, 115] on input "text" at bounding box center [189, 116] width 89 height 13
paste input "93384277"
type input "93384277"
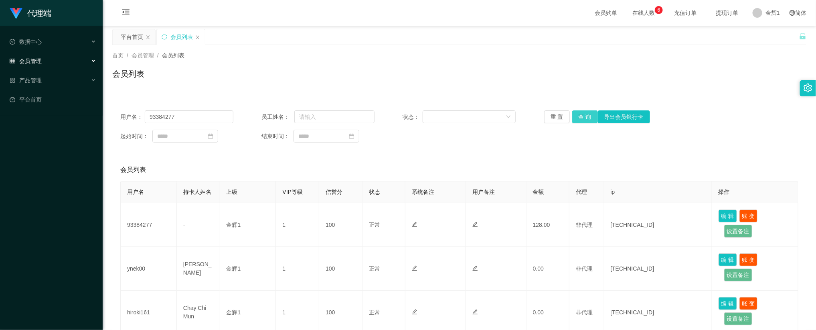
click at [591, 116] on button "查 询" at bounding box center [585, 116] width 26 height 13
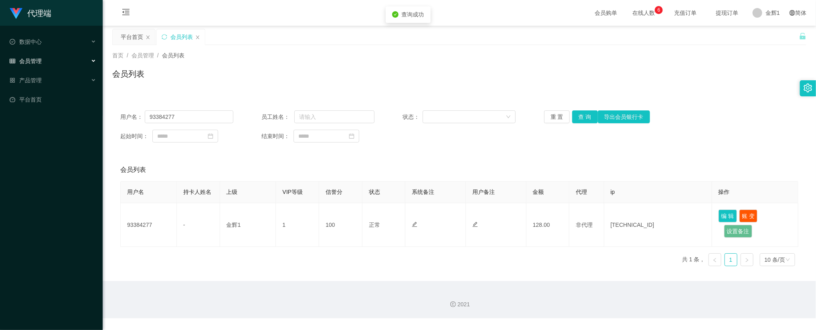
click at [502, 75] on div "会员列表" at bounding box center [459, 77] width 694 height 18
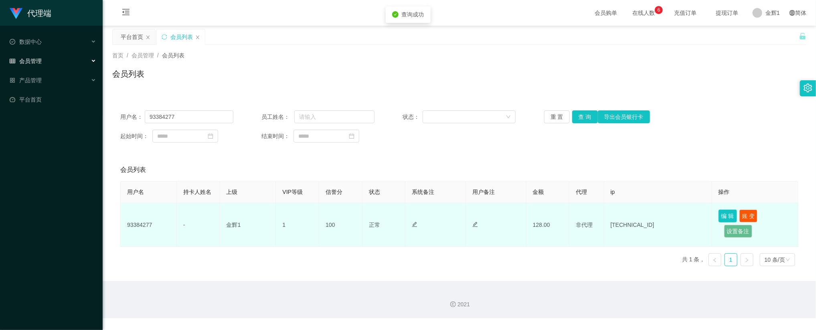
click at [727, 217] on button "编 辑" at bounding box center [728, 215] width 18 height 13
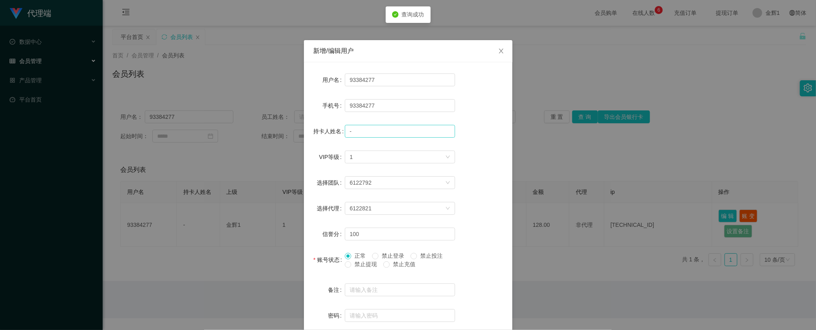
scroll to position [44, 0]
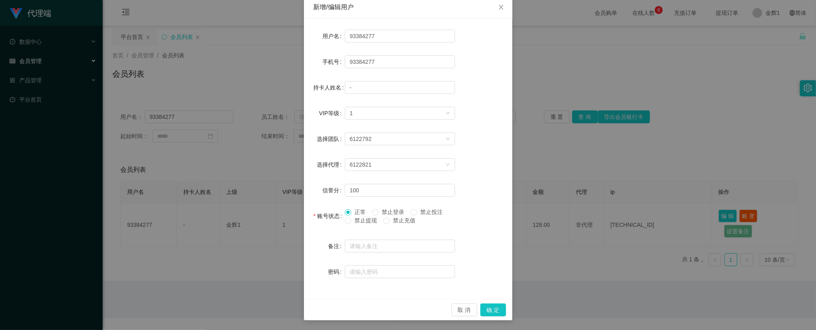
click at [543, 60] on div "新增/编辑用户 用户名 93384277 手机号 93384277 持卡人姓名 - VIP等级 选择VIP等级 1 选择团队 6122792 选择代理 612…" at bounding box center [408, 165] width 816 height 330
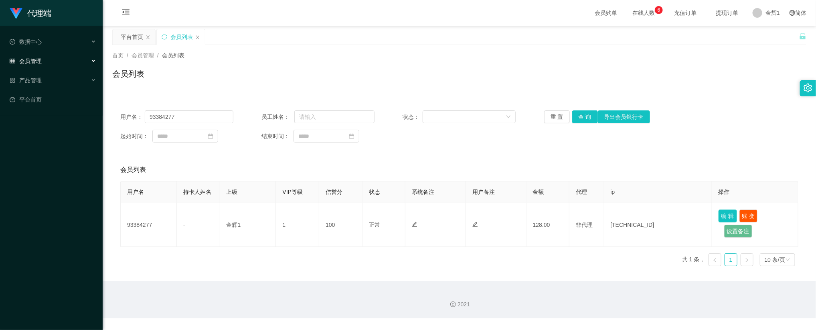
scroll to position [4, 0]
click at [679, 46] on div "首页 / 会员管理 / 会员列表 / 会员列表" at bounding box center [459, 69] width 713 height 48
click at [608, 49] on div "首页 / 会员管理 / 会员列表 / 会员列表" at bounding box center [459, 69] width 713 height 48
drag, startPoint x: 597, startPoint y: 77, endPoint x: 603, endPoint y: 50, distance: 27.8
click at [597, 77] on div "会员列表" at bounding box center [459, 77] width 694 height 18
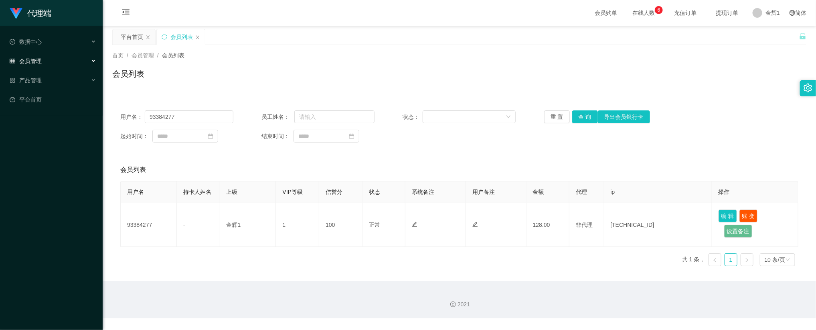
click at [701, 154] on div "用户名： 93384277 员工姓名： 状态： 重 置 查 询 导出会员银行卡 起始时间： 结束时间： 会员列表 用户名 持卡人姓名 上级 VIP等级 信誉分…" at bounding box center [459, 187] width 694 height 170
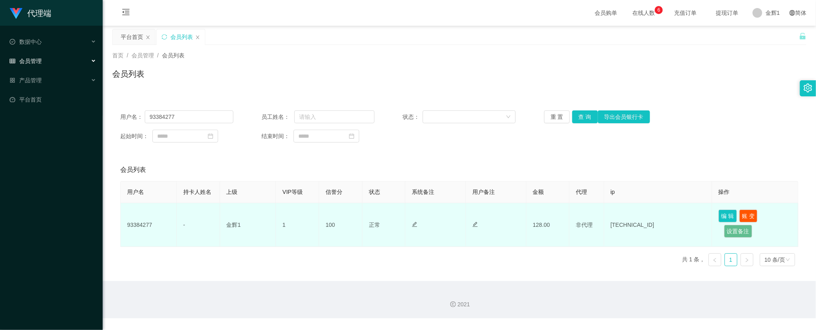
click at [141, 225] on td "93384277" at bounding box center [149, 225] width 56 height 44
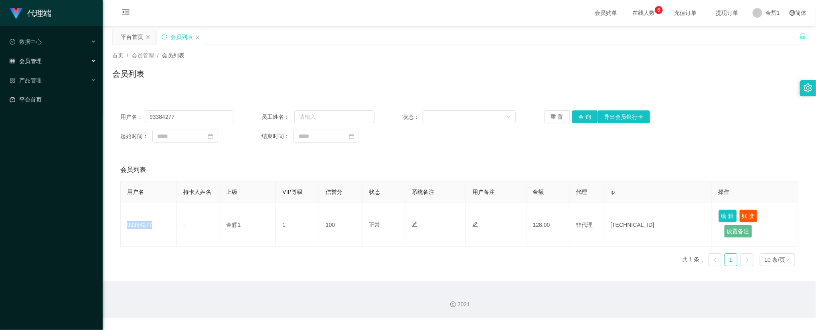
copy td "93384277"
click at [63, 74] on div "产品管理" at bounding box center [51, 80] width 103 height 16
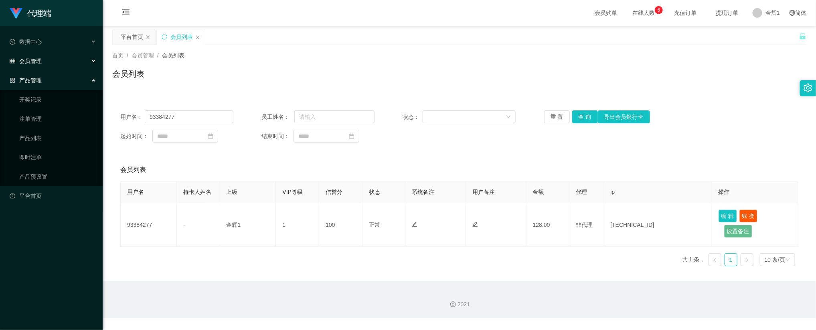
click at [60, 59] on div "会员管理" at bounding box center [51, 61] width 103 height 16
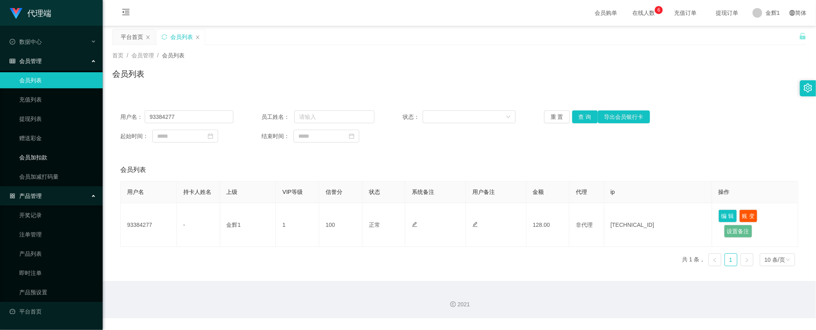
click at [44, 152] on link "会员加扣款" at bounding box center [57, 157] width 77 height 16
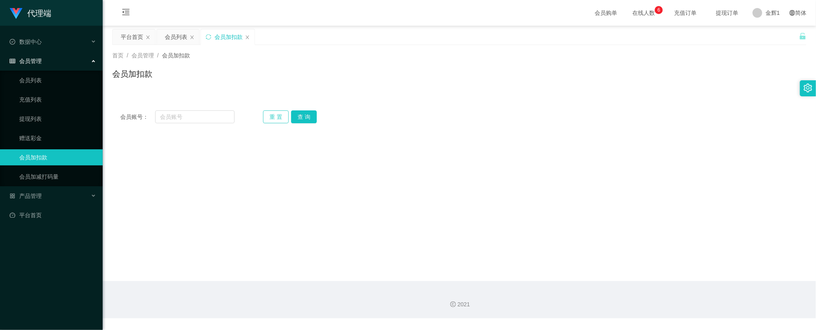
click at [278, 116] on button "重 置" at bounding box center [276, 116] width 26 height 13
click at [209, 119] on input "text" at bounding box center [194, 116] width 79 height 13
paste input "93384277"
type input "93384277"
click at [323, 118] on div "重 置 查 询" at bounding box center [320, 116] width 114 height 13
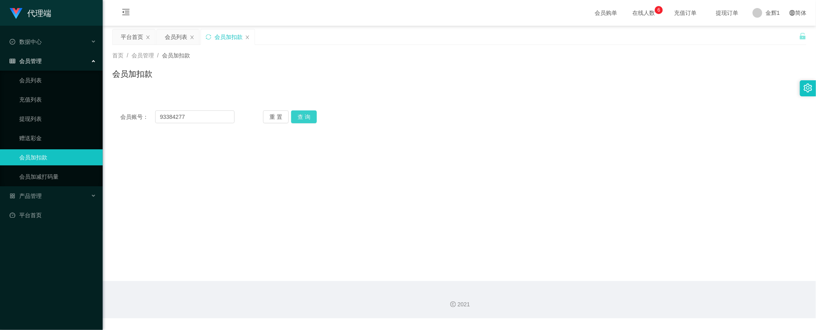
click at [311, 117] on button "查 询" at bounding box center [304, 116] width 26 height 13
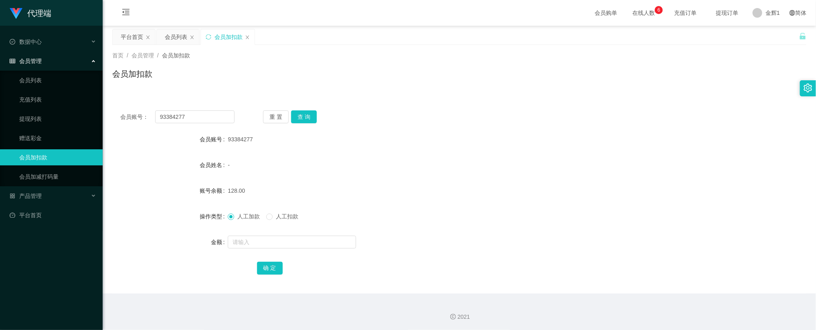
click at [457, 135] on div "93384277" at bounding box center [430, 139] width 405 height 16
click at [196, 120] on input "93384277" at bounding box center [194, 116] width 79 height 13
click at [288, 213] on span "人工扣款" at bounding box center [287, 216] width 29 height 6
click at [282, 245] on input "text" at bounding box center [292, 241] width 128 height 13
type input "128"
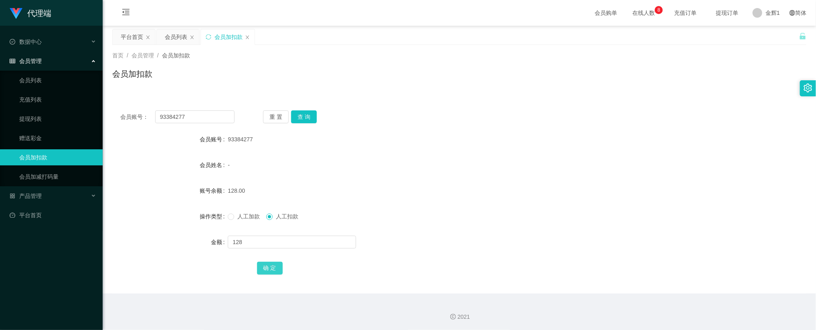
click at [272, 265] on button "确 定" at bounding box center [270, 267] width 26 height 13
click at [644, 166] on div "会员姓名 -" at bounding box center [459, 165] width 694 height 16
drag, startPoint x: 497, startPoint y: 100, endPoint x: 489, endPoint y: 99, distance: 8.2
click at [497, 100] on div "会员账号： 93384277 重 置 查 询 会员账号 93384277 会员姓名 - 账号余额 0.00 操作类型 人工加款 人工扣款 金额 确 定" at bounding box center [459, 193] width 694 height 201
drag, startPoint x: 518, startPoint y: 93, endPoint x: 433, endPoint y: 1, distance: 125.1
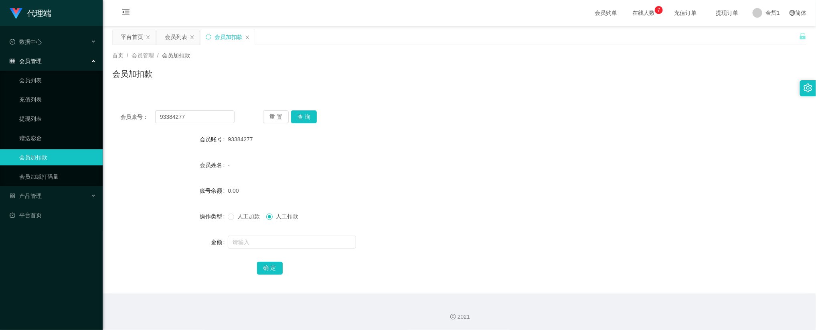
click at [518, 93] on div "会员账号： 93384277 重 置 查 询 会员账号 93384277 会员姓名 - 账号余额 0.00 操作类型 人工加款 人工扣款 金额 确 定" at bounding box center [459, 193] width 694 height 201
drag, startPoint x: 667, startPoint y: 100, endPoint x: 675, endPoint y: 69, distance: 32.4
click at [667, 100] on div "会员账号： 93384277 重 置 查 询 会员账号 93384277 会员姓名 - 账号余额 0.00 操作类型 人工加款 人工扣款 金额 确 定" at bounding box center [459, 193] width 694 height 201
click at [315, 116] on button "查 询" at bounding box center [304, 116] width 26 height 13
click at [314, 116] on button "查 询" at bounding box center [308, 116] width 34 height 13
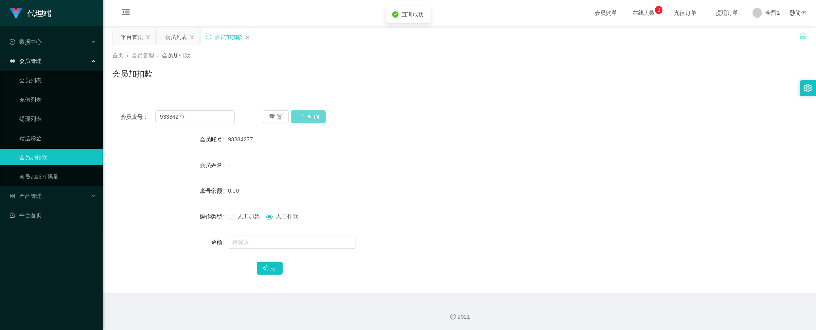
click at [313, 116] on div "重 置 查 询" at bounding box center [320, 116] width 114 height 13
click at [348, 83] on div "会员加扣款" at bounding box center [459, 77] width 694 height 18
click at [508, 73] on div "会员加扣款" at bounding box center [459, 77] width 694 height 18
click at [766, 17] on span "金辉1" at bounding box center [773, 13] width 14 height 26
click at [775, 35] on span "退出登录" at bounding box center [769, 35] width 22 height 6
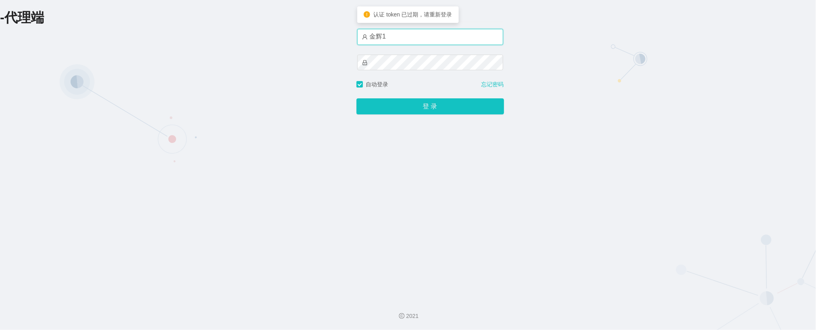
click at [414, 40] on input "金辉1" at bounding box center [430, 37] width 146 height 16
click at [356, 98] on button "登 录" at bounding box center [430, 106] width 148 height 16
drag, startPoint x: 456, startPoint y: 36, endPoint x: 300, endPoint y: 35, distance: 156.4
click at [304, 36] on div "-代理端 账户密码登录 金喆 自动登录 忘记密码 登 录" at bounding box center [408, 146] width 816 height 292
type input "jinzhe888"
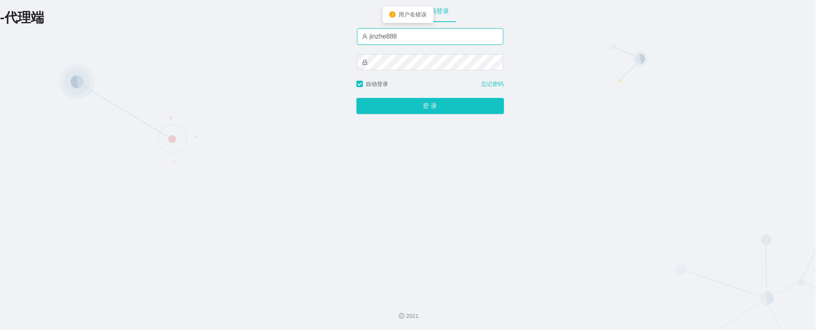
click at [356, 98] on button "登 录" at bounding box center [430, 106] width 148 height 16
click button "登 录" at bounding box center [430, 106] width 148 height 16
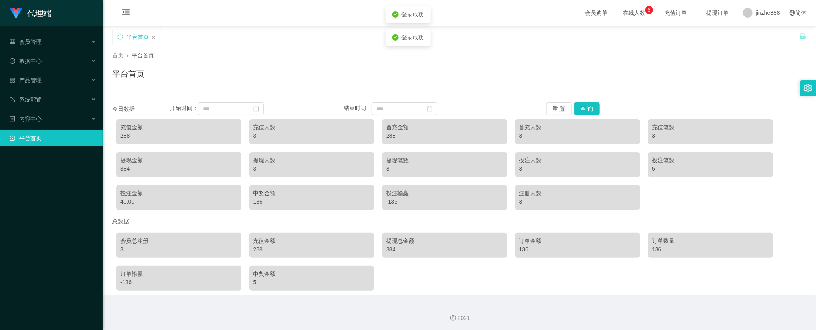
click at [535, 61] on div "首页 / 平台首页 / 平台首页" at bounding box center [459, 68] width 694 height 35
click at [608, 64] on div "首页 / 平台首页 / 平台首页" at bounding box center [459, 68] width 694 height 35
click at [572, 41] on div "平台首页" at bounding box center [455, 43] width 687 height 28
click at [492, 59] on div "首页 / 平台首页 /" at bounding box center [459, 55] width 694 height 8
click at [83, 97] on div "系统配置" at bounding box center [51, 99] width 103 height 16
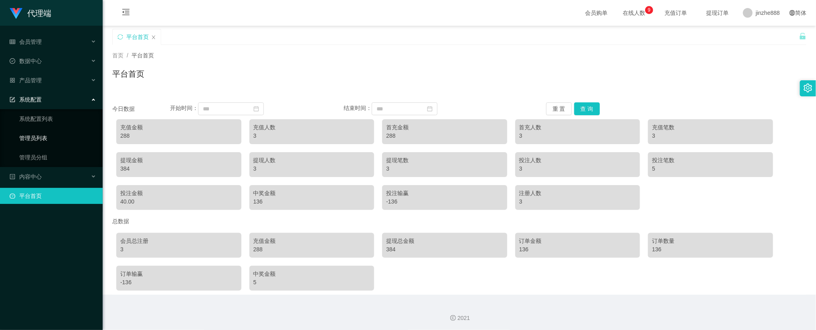
click at [49, 135] on link "管理员列表" at bounding box center [57, 138] width 77 height 16
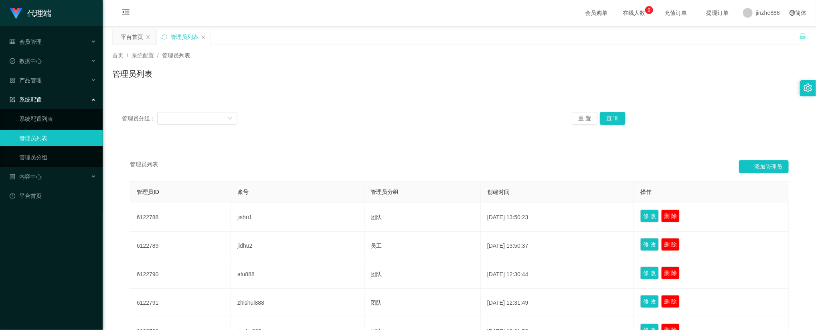
click at [338, 83] on div "管理员列表" at bounding box center [459, 77] width 694 height 18
click at [47, 55] on div "数据中心" at bounding box center [51, 61] width 103 height 16
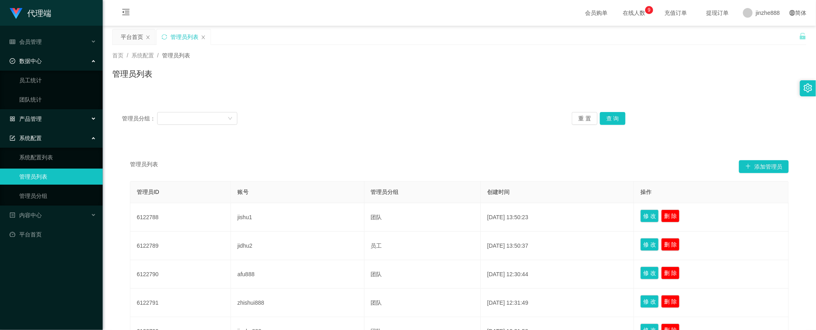
click at [36, 112] on div "产品管理" at bounding box center [51, 119] width 103 height 16
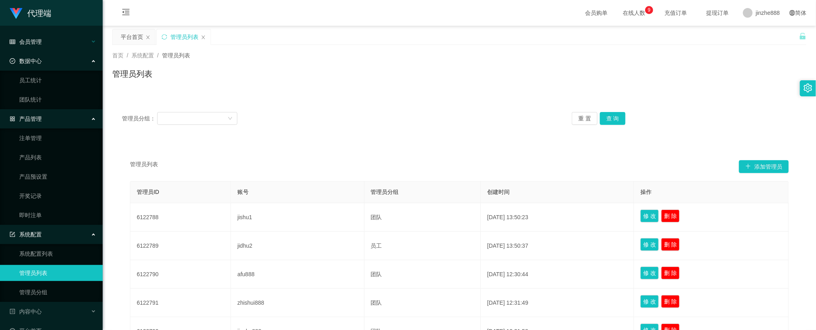
drag, startPoint x: 39, startPoint y: 53, endPoint x: 41, endPoint y: 46, distance: 7.5
click at [39, 53] on div "数据中心" at bounding box center [51, 61] width 103 height 16
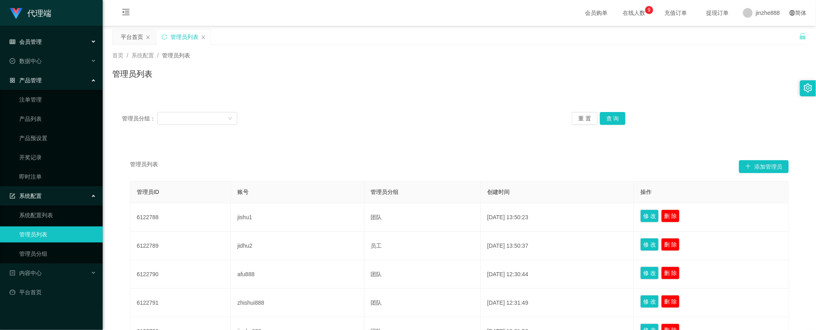
click at [41, 41] on div "会员管理" at bounding box center [51, 42] width 103 height 16
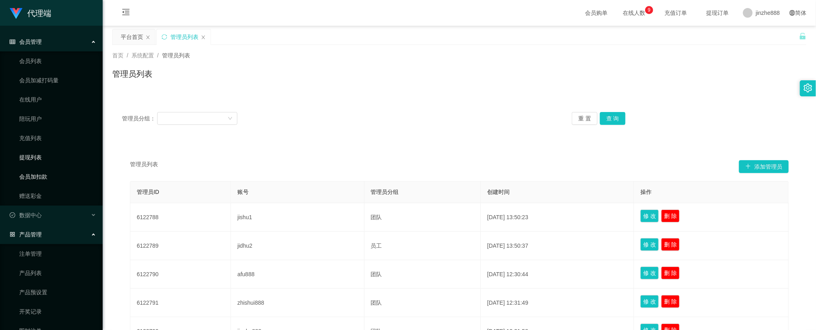
click at [40, 171] on link "会员加扣款" at bounding box center [57, 176] width 77 height 16
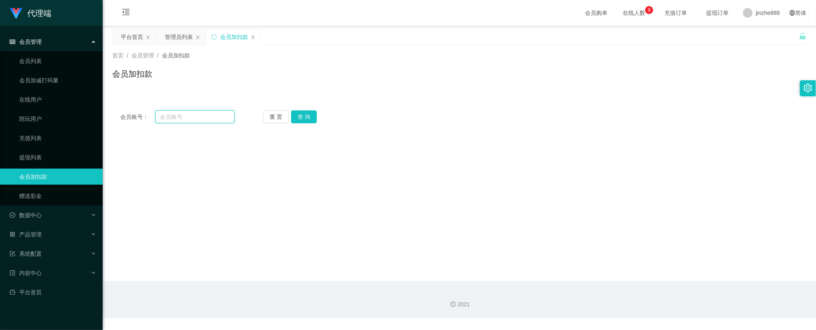
click at [229, 118] on input "text" at bounding box center [194, 116] width 79 height 13
click at [264, 115] on button "重 置" at bounding box center [276, 116] width 26 height 13
click at [210, 116] on input "text" at bounding box center [194, 116] width 79 height 13
paste input "93384277"
type input "93384277"
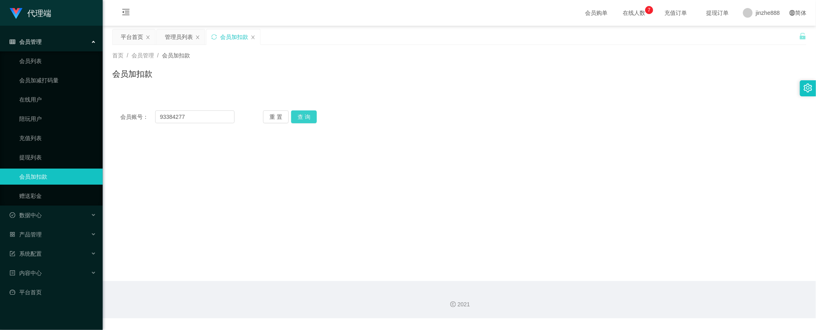
click at [290, 115] on div "重 置 查 询" at bounding box center [320, 116] width 114 height 13
click at [295, 115] on button "查 询" at bounding box center [304, 116] width 26 height 13
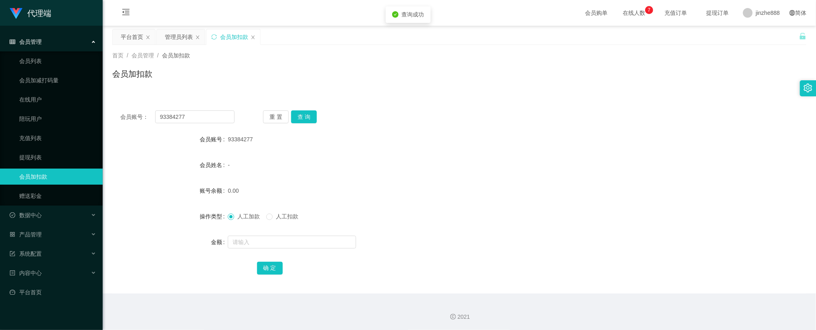
click at [291, 89] on div "首页 / 会员管理 / 会员加扣款 / 会员加扣款" at bounding box center [459, 69] width 713 height 48
click at [46, 57] on link "会员列表" at bounding box center [57, 61] width 77 height 16
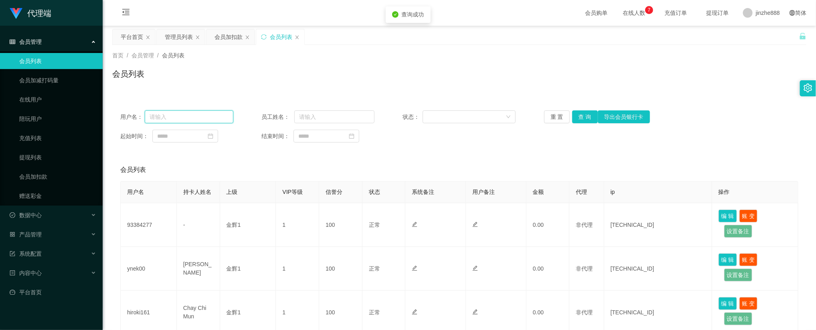
click at [168, 118] on input "text" at bounding box center [189, 116] width 89 height 13
paste input "93384277"
type input "93384277"
click at [583, 115] on button "查 询" at bounding box center [585, 116] width 26 height 13
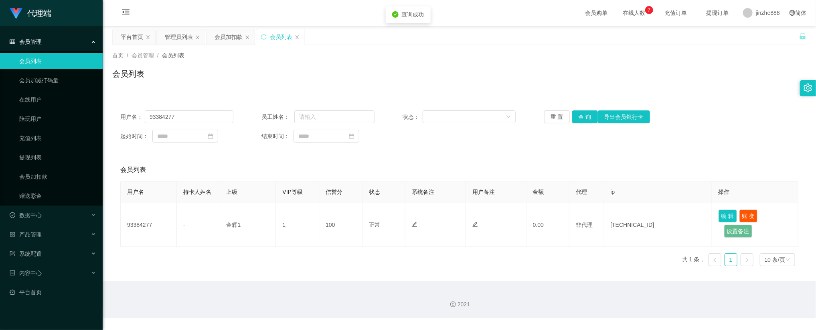
click at [691, 108] on div "用户名： 93384277 员工姓名： 状态： 重 置 查 询 导出会员银行卡 起始时间： 结束时间：" at bounding box center [459, 126] width 694 height 48
click at [546, 80] on div "会员列表" at bounding box center [459, 77] width 694 height 18
click at [190, 123] on div "用户名： 93384277 员工姓名： 状态： 重 置 查 询 导出会员银行卡 起始时间： 结束时间：" at bounding box center [459, 126] width 694 height 48
click at [190, 114] on input "93384277" at bounding box center [189, 116] width 89 height 13
drag, startPoint x: 578, startPoint y: 153, endPoint x: 747, endPoint y: 191, distance: 173.5
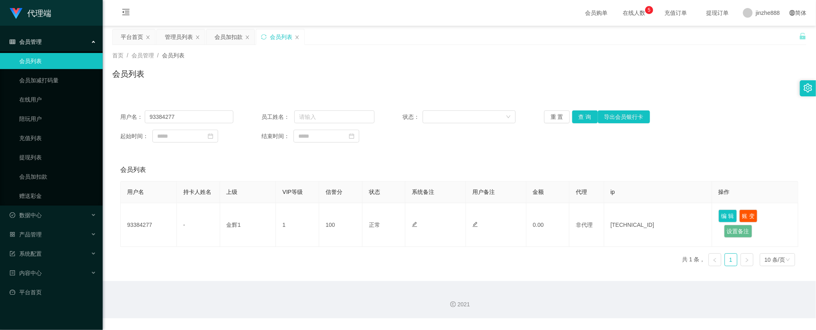
click at [581, 154] on div "用户名： 93384277 员工姓名： 状态： 重 置 查 询 导出会员银行卡 起始时间： 结束时间： 会员列表 用户名 持卡人姓名 上级 VIP等级 信誉分…" at bounding box center [459, 187] width 694 height 170
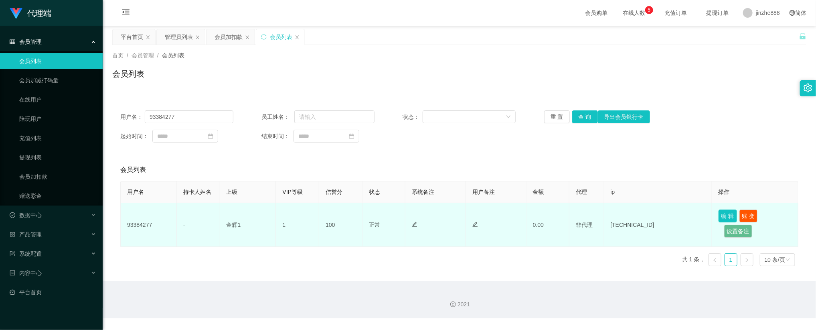
click at [727, 215] on button "编 辑" at bounding box center [728, 215] width 18 height 13
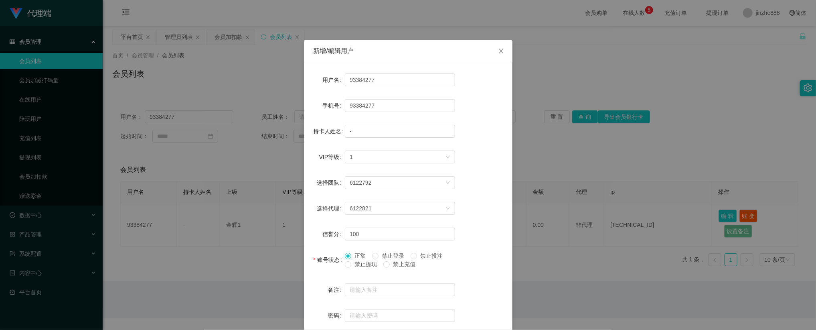
scroll to position [44, 0]
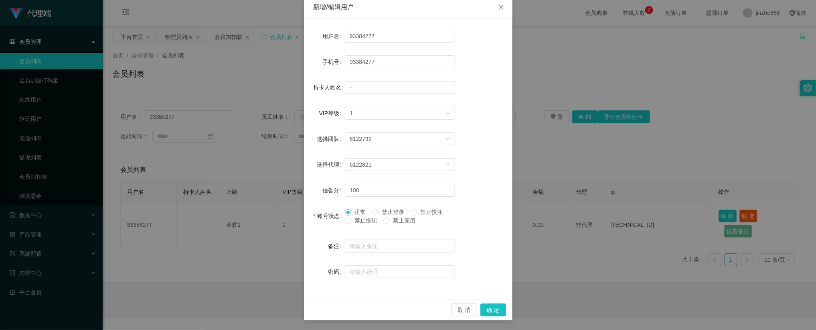
click at [454, 6] on div "新增/编辑用户" at bounding box center [408, 7] width 189 height 9
click at [494, 11] on span "Close" at bounding box center [501, 7] width 22 height 22
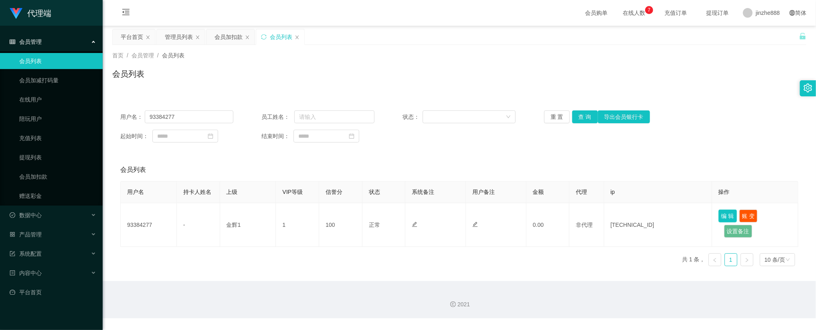
scroll to position [4, 0]
drag, startPoint x: 572, startPoint y: 166, endPoint x: 661, endPoint y: 194, distance: 93.3
click at [574, 166] on div "会员列表" at bounding box center [459, 169] width 678 height 22
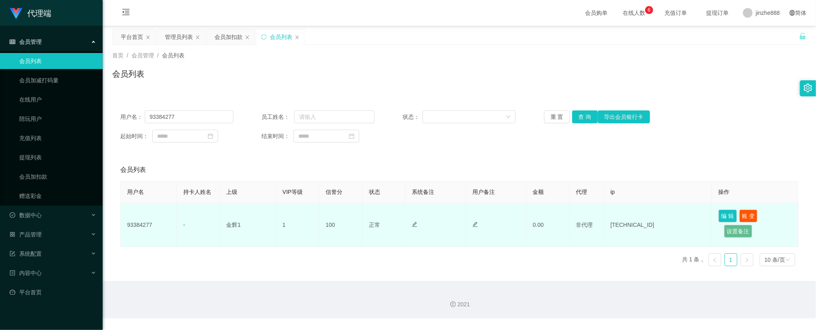
click at [138, 223] on td "93384277" at bounding box center [149, 225] width 56 height 44
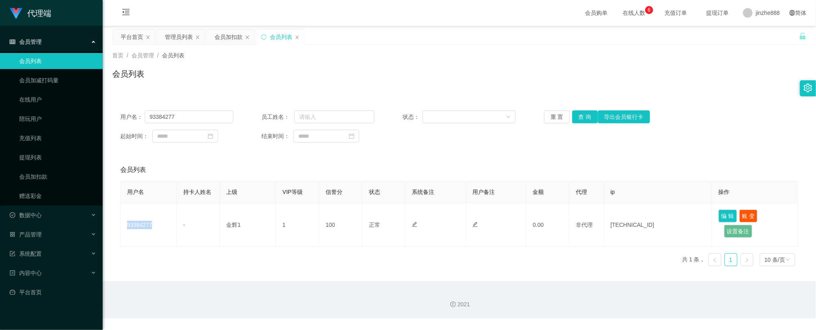
copy td "93384277"
click at [661, 122] on div "用户名： 93384277 员工姓名： 状态： 重 置 查 询 导出会员银行卡" at bounding box center [459, 116] width 678 height 13
click at [750, 10] on div "jinzhe888" at bounding box center [761, 13] width 47 height 26
click at [763, 32] on span "退出登录" at bounding box center [759, 35] width 22 height 6
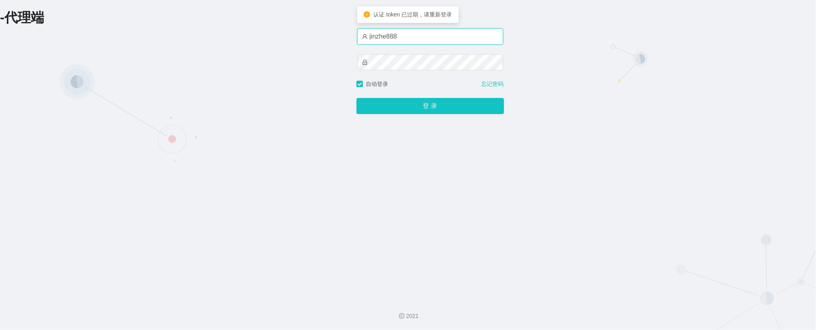
click at [438, 43] on input "jinzhe888" at bounding box center [430, 36] width 146 height 16
type input "金辉"
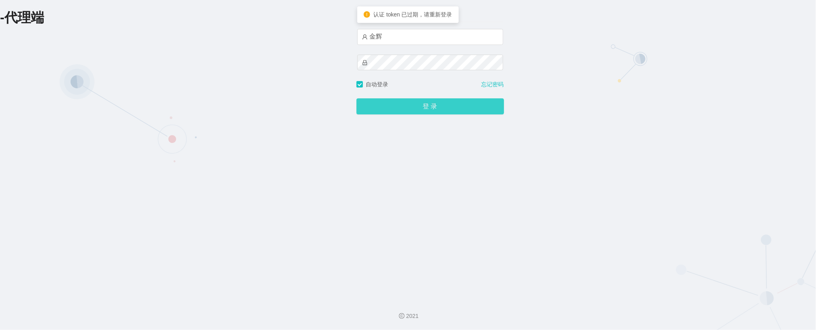
click at [408, 111] on button "登 录" at bounding box center [430, 106] width 148 height 16
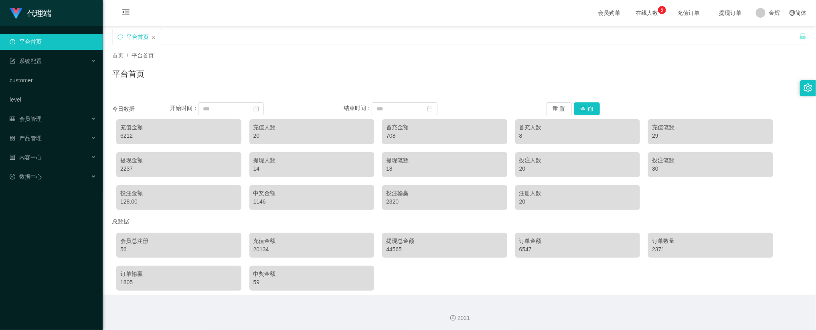
click at [579, 70] on div "平台首页" at bounding box center [459, 77] width 694 height 18
click at [35, 115] on span "会员管理" at bounding box center [26, 118] width 32 height 6
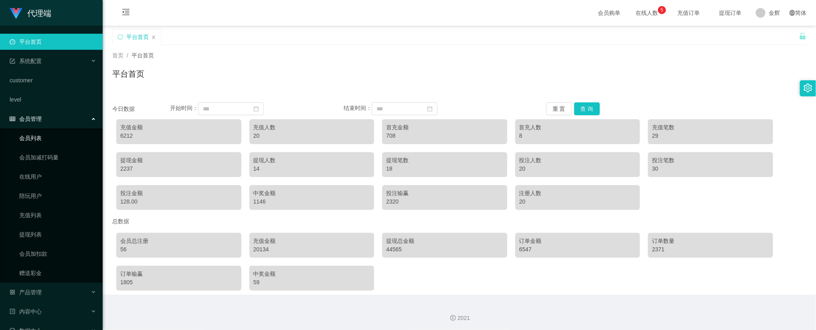
click at [46, 141] on link "会员列表" at bounding box center [57, 138] width 77 height 16
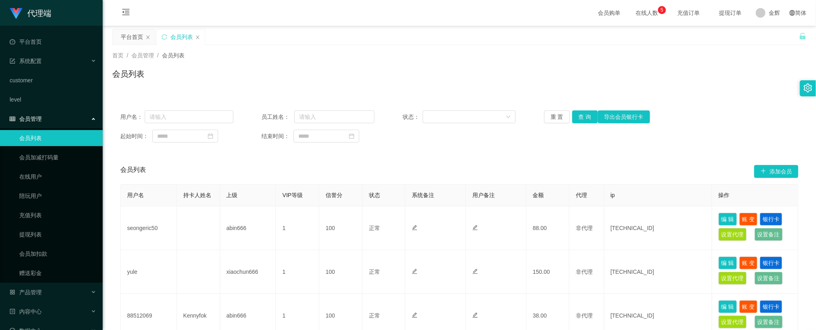
click at [474, 83] on div "会员列表" at bounding box center [459, 77] width 694 height 18
click at [180, 114] on input "text" at bounding box center [189, 116] width 89 height 13
paste input "93384277"
click at [581, 118] on button "查 询" at bounding box center [585, 116] width 26 height 13
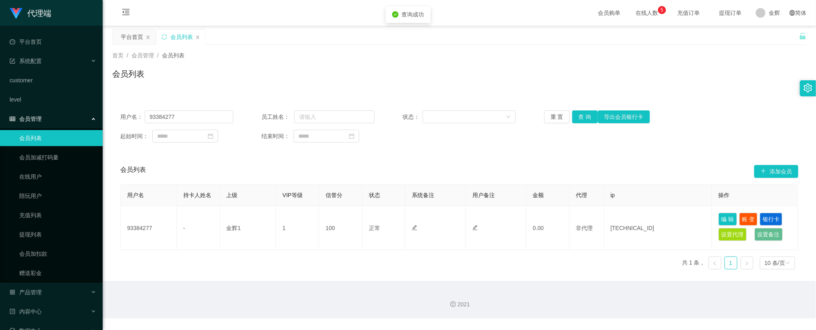
drag, startPoint x: 731, startPoint y: 134, endPoint x: 739, endPoint y: 147, distance: 15.3
click at [732, 134] on div "起始时间： 结束时间：" at bounding box center [459, 136] width 678 height 13
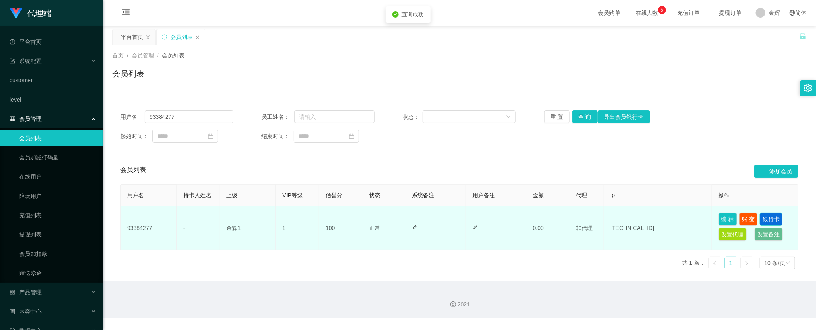
click at [767, 219] on button "银行卡" at bounding box center [771, 219] width 22 height 13
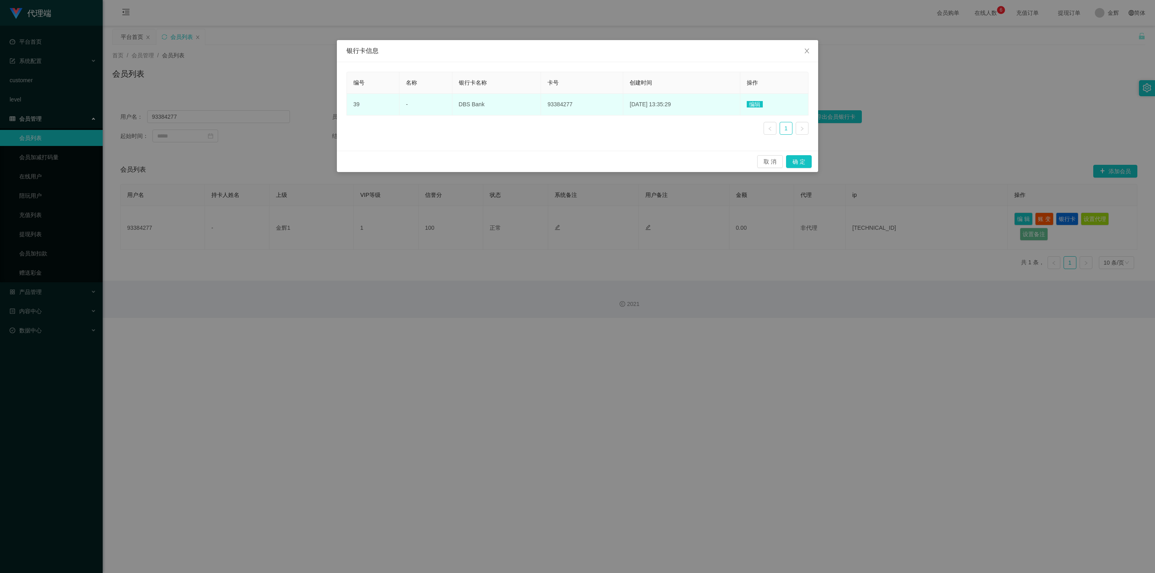
click at [759, 102] on span "编辑" at bounding box center [755, 104] width 16 height 6
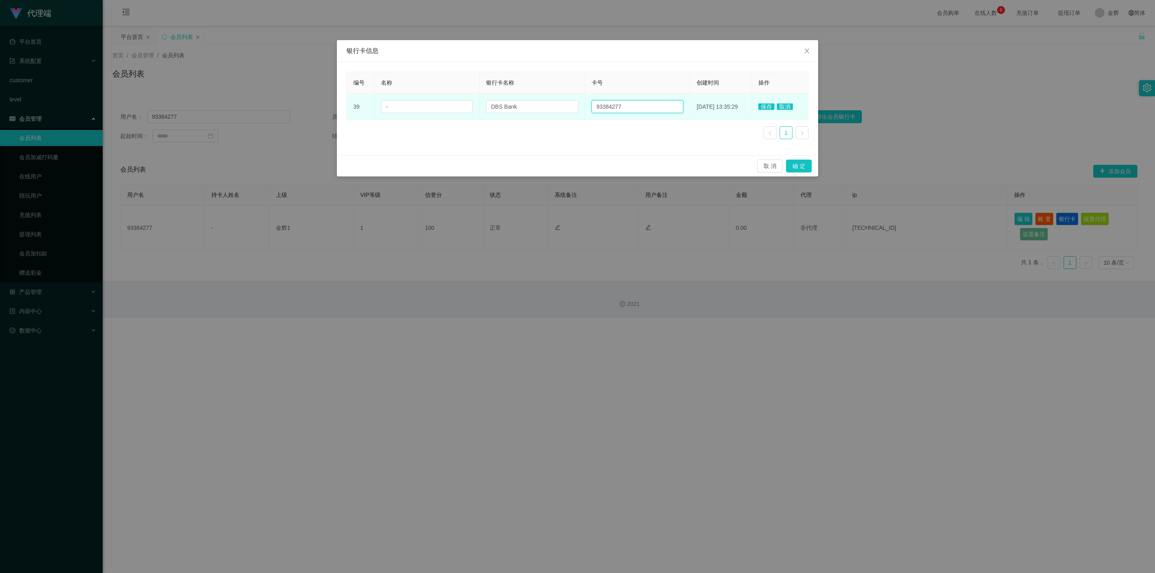
click at [659, 112] on input "93384277" at bounding box center [637, 106] width 92 height 13
click at [518, 108] on input "DBS Bank" at bounding box center [532, 106] width 92 height 13
click at [614, 107] on input "93384277" at bounding box center [637, 106] width 92 height 13
click at [806, 48] on icon "图标: close" at bounding box center [807, 51] width 6 height 6
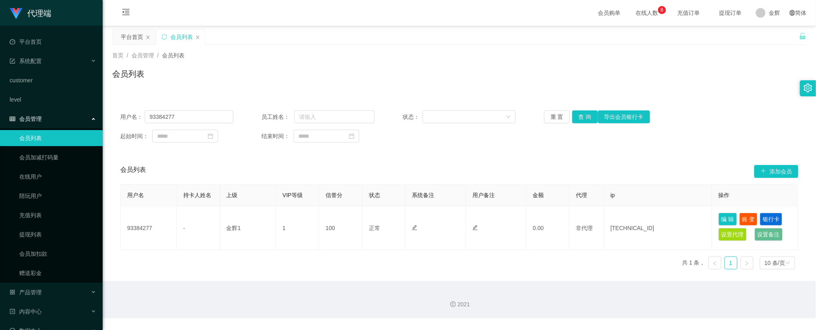
click at [503, 81] on div "会员列表" at bounding box center [459, 77] width 694 height 18
click at [195, 116] on input "93384277" at bounding box center [189, 116] width 89 height 13
paste input "hiroki161"
type input "hiroki161"
click at [580, 120] on button "查 询" at bounding box center [585, 116] width 26 height 13
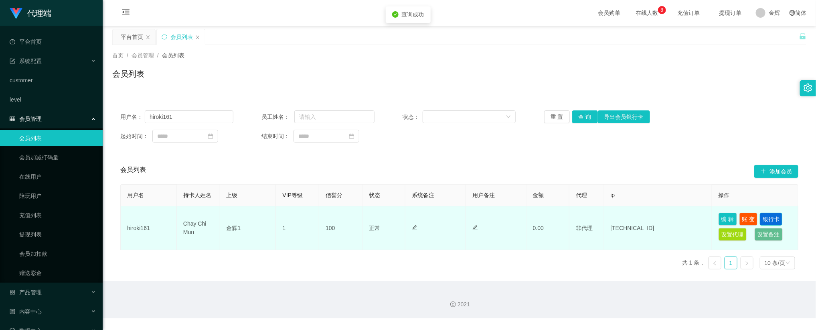
click at [772, 219] on button "银行卡" at bounding box center [771, 219] width 22 height 13
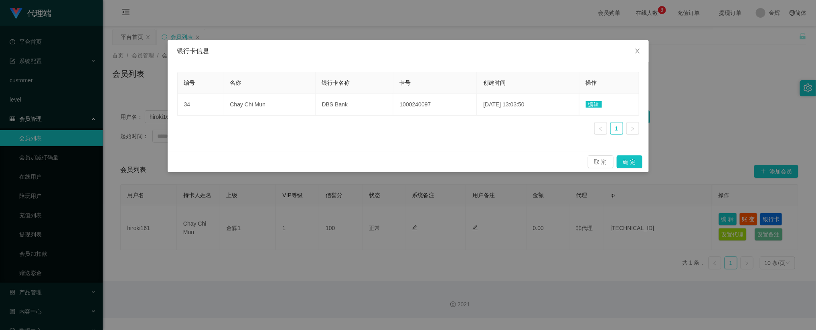
click at [604, 103] on td "编辑" at bounding box center [609, 105] width 60 height 22
click at [599, 105] on span "编辑" at bounding box center [594, 104] width 16 height 6
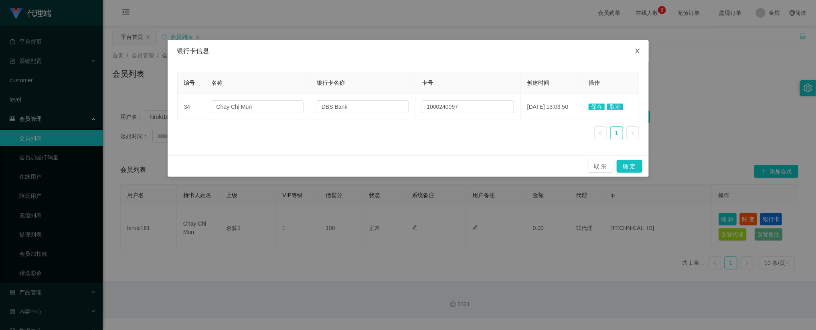
click at [637, 50] on icon "图标: close" at bounding box center [637, 51] width 6 height 6
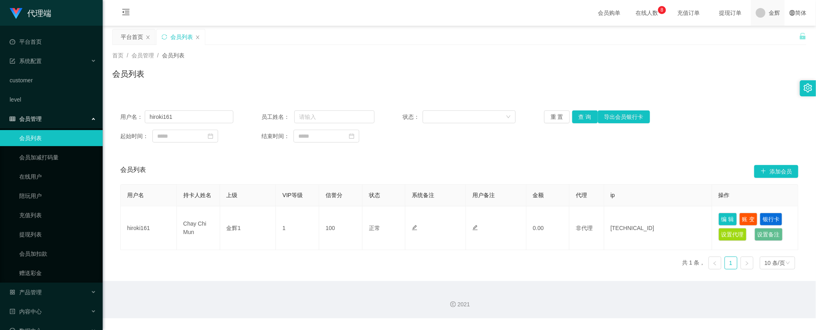
click at [770, 14] on span "金辉" at bounding box center [774, 13] width 11 height 26
click at [769, 13] on span "金辉" at bounding box center [774, 13] width 11 height 26
click at [770, 33] on span "退出登录" at bounding box center [772, 35] width 22 height 6
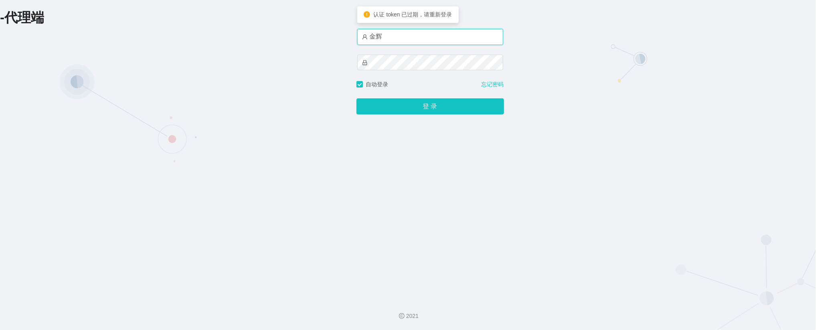
click at [420, 39] on input "金辉" at bounding box center [430, 37] width 146 height 16
type input "jinzhe888"
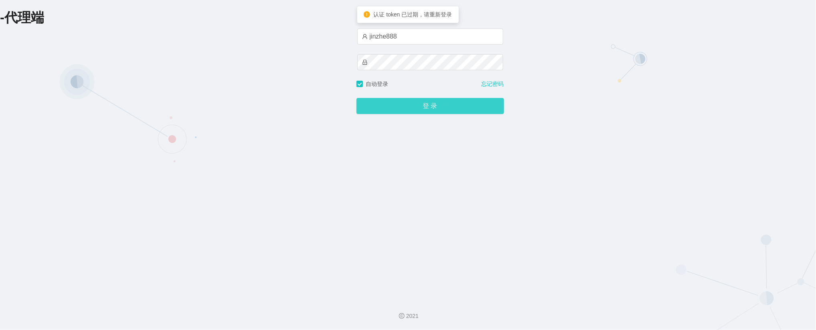
click at [425, 107] on button "登 录" at bounding box center [430, 106] width 148 height 16
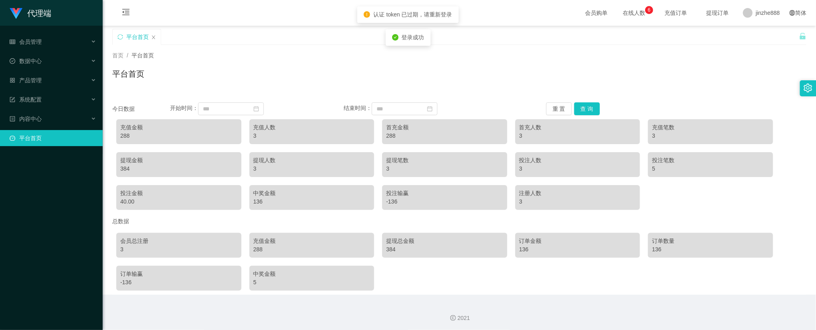
drag, startPoint x: 453, startPoint y: 88, endPoint x: 290, endPoint y: 100, distance: 163.3
click at [451, 88] on div "首页 / 平台首页 / 平台首页" at bounding box center [459, 69] width 713 height 48
click at [44, 58] on div "数据中心" at bounding box center [51, 61] width 103 height 16
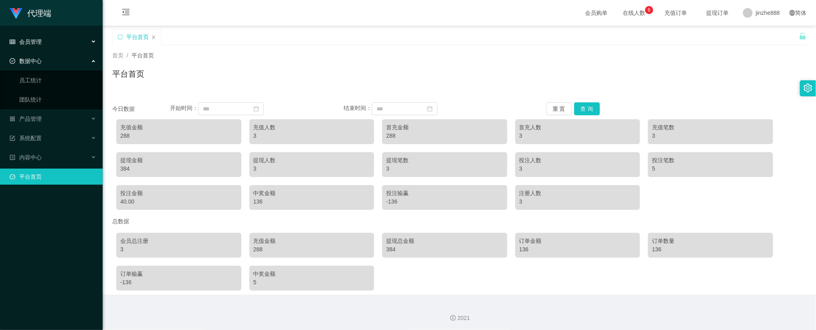
click at [64, 40] on div "会员管理" at bounding box center [51, 42] width 103 height 16
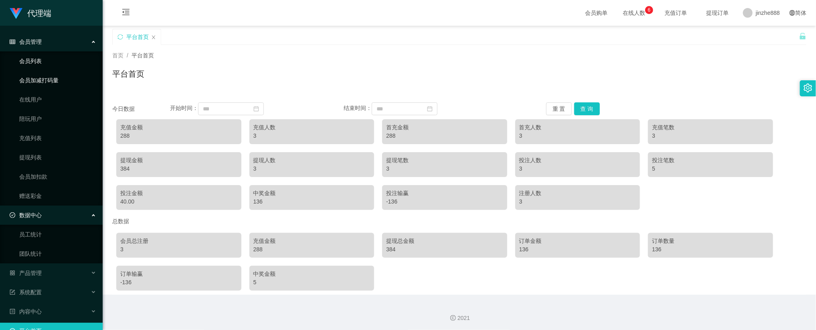
click at [44, 62] on link "会员列表" at bounding box center [57, 61] width 77 height 16
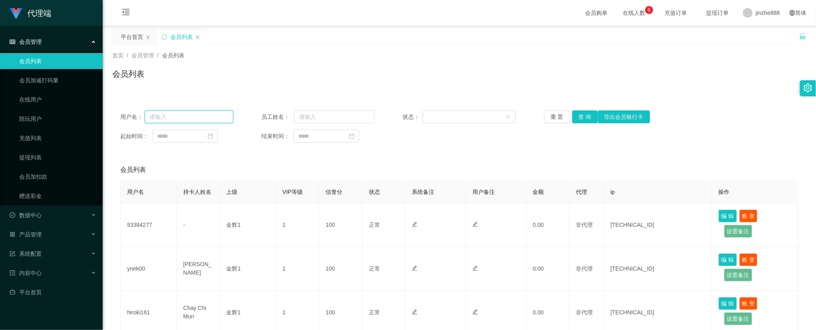
click at [196, 123] on input "text" at bounding box center [189, 116] width 89 height 13
paste input "hiroki161"
type input "hiroki161"
click at [583, 116] on button "查 询" at bounding box center [585, 116] width 26 height 13
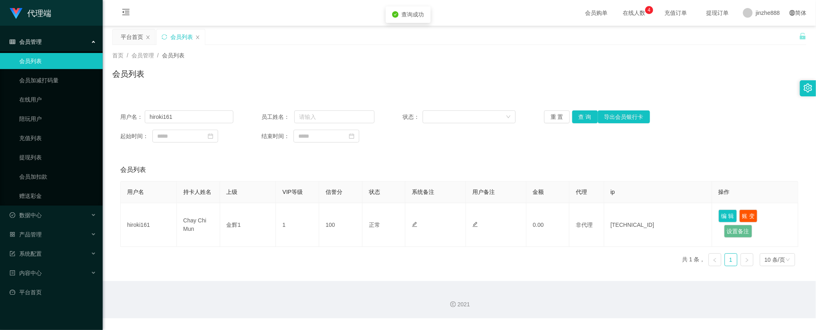
click at [740, 160] on div "会员列表" at bounding box center [459, 169] width 678 height 22
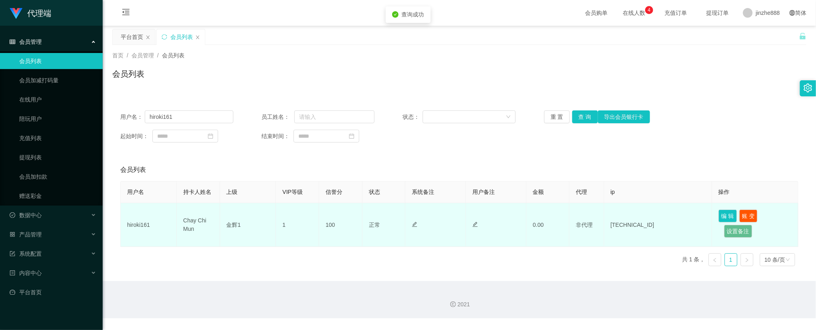
click at [761, 211] on td "编 辑 账 变 设置备注" at bounding box center [755, 225] width 86 height 44
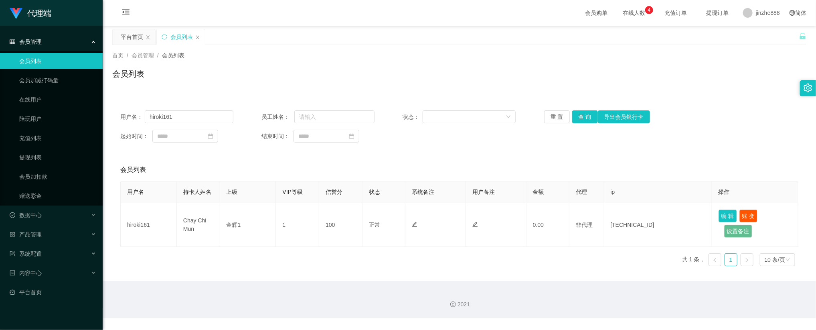
click at [585, 184] on th "代理" at bounding box center [586, 192] width 34 height 22
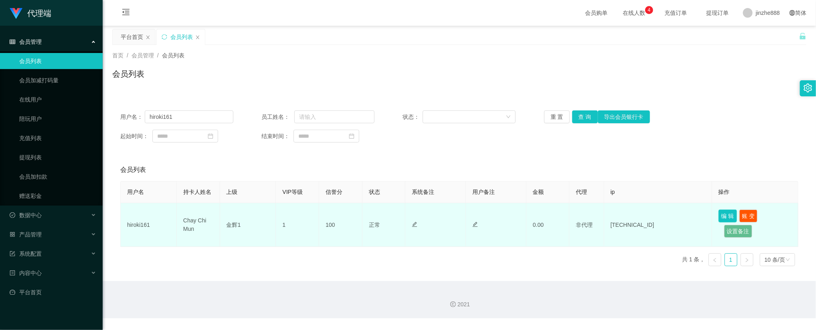
click at [735, 215] on button "编 辑" at bounding box center [728, 215] width 18 height 13
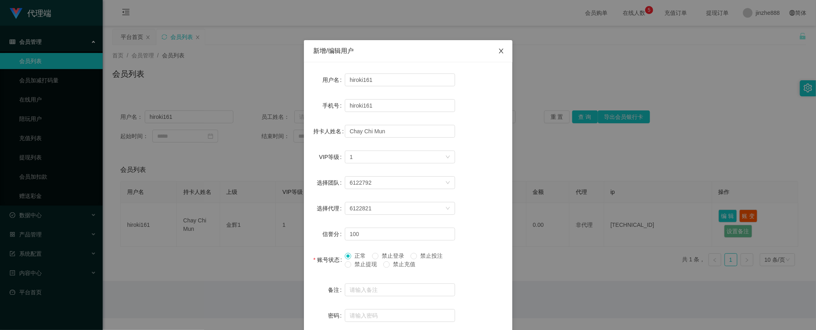
click at [498, 51] on icon "图标: close" at bounding box center [501, 51] width 6 height 6
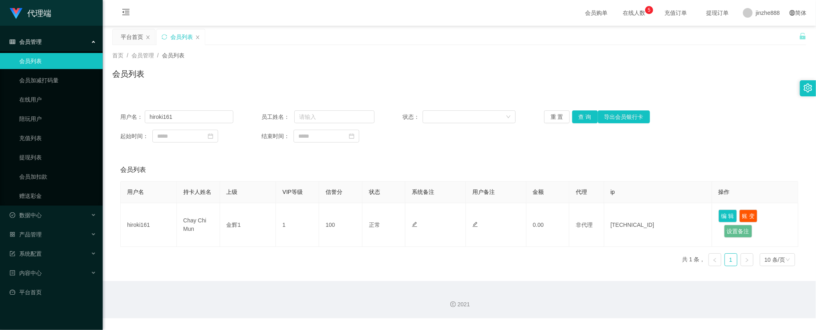
click at [585, 65] on div "首页 / 会员管理 / 会员列表 / 会员列表" at bounding box center [459, 68] width 694 height 35
drag, startPoint x: 577, startPoint y: 77, endPoint x: 654, endPoint y: 77, distance: 76.2
click at [580, 77] on div "会员列表" at bounding box center [459, 77] width 694 height 18
click at [765, 22] on span "jinzhe888" at bounding box center [768, 13] width 24 height 26
click at [765, 32] on span "退出登录" at bounding box center [759, 35] width 22 height 6
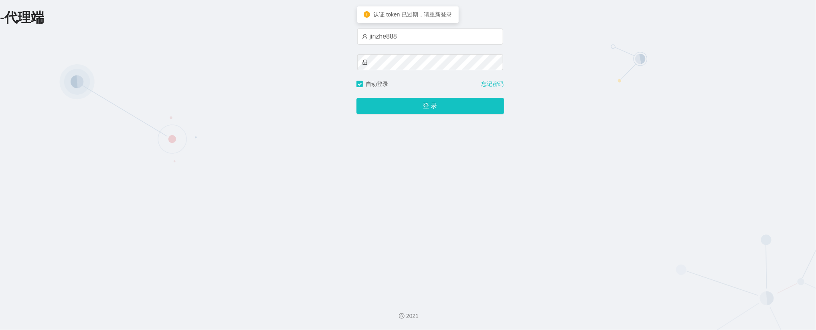
drag, startPoint x: 551, startPoint y: 73, endPoint x: 519, endPoint y: 69, distance: 32.3
click at [551, 73] on div "-代理端 账户密码登录 jinzhe888 自动登录 忘记密码 登 录" at bounding box center [408, 146] width 816 height 292
click at [417, 36] on input "jinzhe888" at bounding box center [430, 36] width 146 height 16
type input "金辉"
click at [411, 104] on button "登 录" at bounding box center [430, 106] width 148 height 16
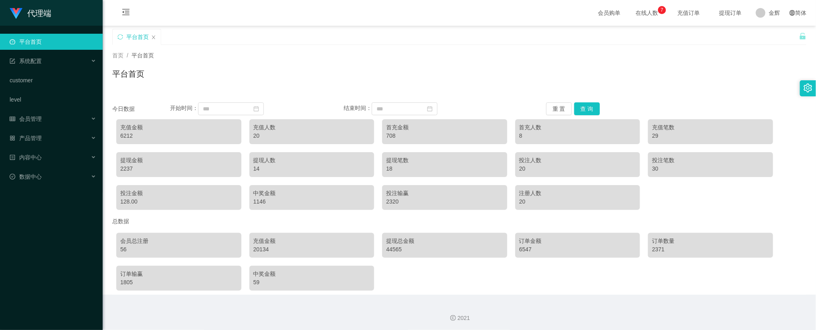
click at [633, 71] on div "平台首页" at bounding box center [459, 77] width 694 height 18
click at [49, 42] on link "平台首页" at bounding box center [53, 42] width 87 height 16
drag, startPoint x: 531, startPoint y: 56, endPoint x: 523, endPoint y: 59, distance: 8.1
click at [531, 56] on div "首页 / 平台首页 /" at bounding box center [459, 55] width 694 height 8
click at [516, 65] on div "首页 / 平台首页 / 平台首页" at bounding box center [459, 68] width 694 height 35
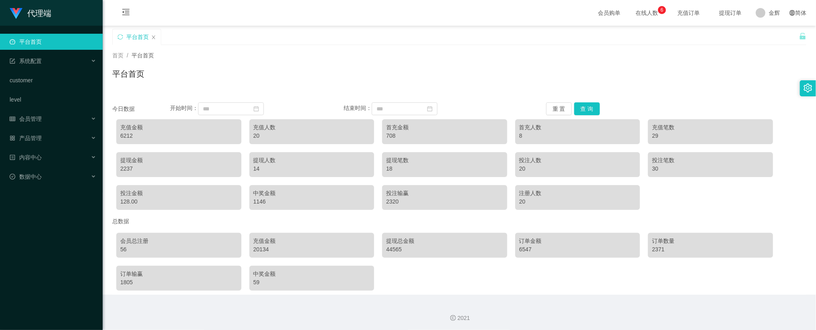
click at [476, 47] on div "首页 / 平台首页 / 平台首页" at bounding box center [459, 69] width 713 height 48
click at [567, 47] on div "首页 / 平台首页 / 平台首页" at bounding box center [459, 69] width 713 height 48
click at [429, 79] on div "平台首页" at bounding box center [459, 77] width 694 height 18
click at [580, 81] on div "平台首页" at bounding box center [459, 77] width 694 height 18
click at [348, 51] on div "首页 / 平台首页 / 平台首页" at bounding box center [459, 69] width 713 height 48
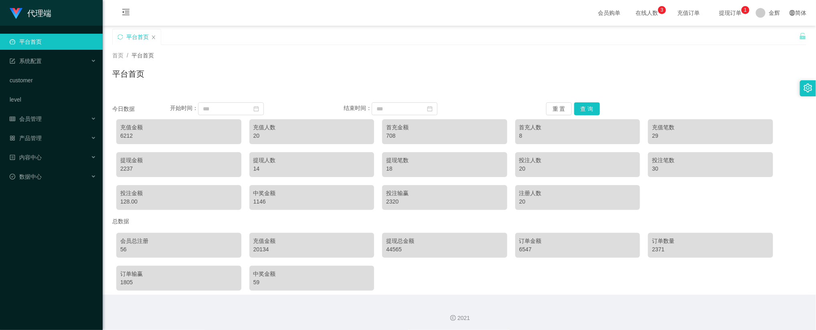
click at [565, 70] on div "平台首页" at bounding box center [459, 77] width 694 height 18
click at [50, 63] on div "系统配置" at bounding box center [51, 61] width 103 height 16
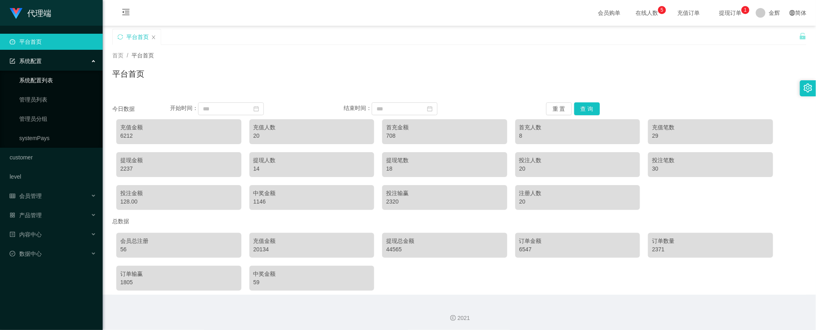
click at [59, 86] on link "系统配置列表" at bounding box center [57, 80] width 77 height 16
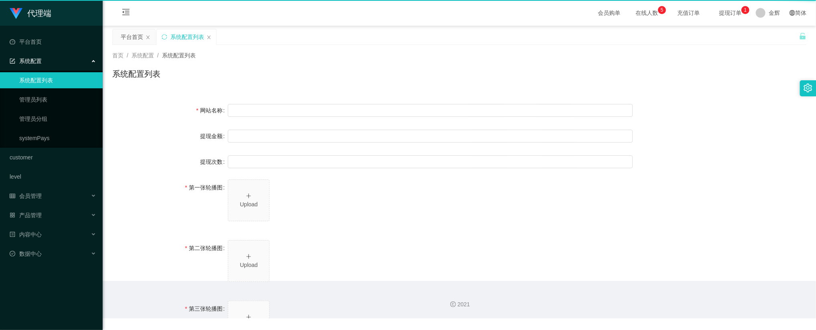
type input "80"
type input "1000000"
type input "https://t.me/tianmao715"
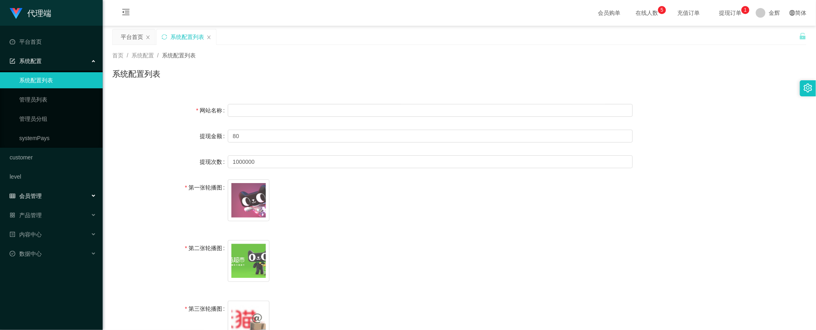
click at [48, 197] on div "会员管理" at bounding box center [51, 196] width 103 height 16
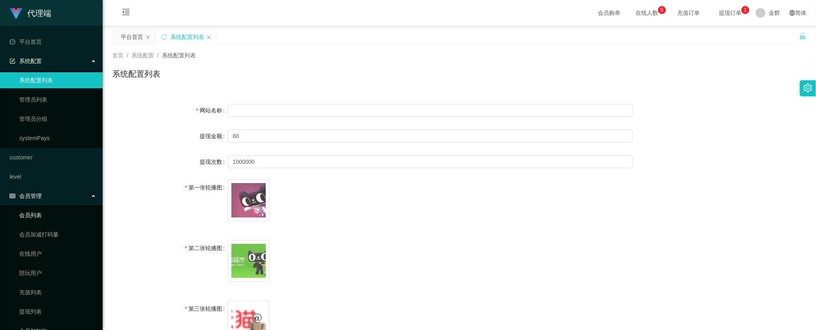
click at [48, 217] on link "会员列表" at bounding box center [57, 215] width 77 height 16
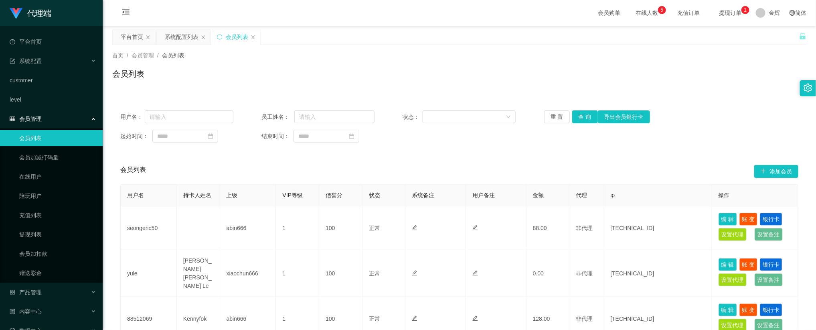
click at [323, 109] on div "用户名： 员工姓名： 状态： 重 置 查 询 导出会员银行卡 起始时间： 结束时间：" at bounding box center [459, 126] width 694 height 48
click at [193, 122] on input "text" at bounding box center [189, 116] width 89 height 13
paste input "🔔 当前未发放薪资：S$15 × 1/S$5 × 11/S$8 × 2"
click at [589, 117] on button "查 询" at bounding box center [585, 116] width 26 height 13
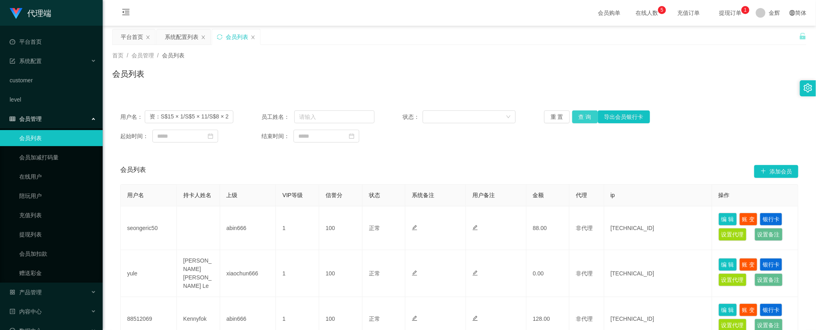
scroll to position [0, 0]
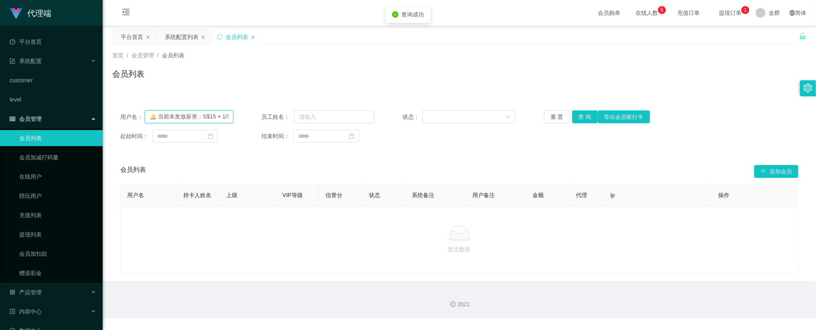
click at [196, 122] on input "🔔 当前未发放薪资：S$15 × 1/S$5 × 11/S$8 × 2" at bounding box center [189, 116] width 89 height 13
click at [201, 118] on input "🔔 当前未发放薪资：S$15 × 1/S$5 × 11/S$8 × 2" at bounding box center [189, 116] width 89 height 13
click at [301, 97] on div "用户名： 🔔 当前未发放薪资：S$15 × 1/S$5 × 11/S$8 × 2 员工姓名： 状态： 重 置 查 询 导出会员银行卡 起始时间： 结束时间： …" at bounding box center [459, 183] width 694 height 180
click at [186, 115] on input "🔔 当前未发放薪资：S$15 × 1/S$5 × 11/S$8 × 2" at bounding box center [189, 116] width 89 height 13
paste input "93384277"
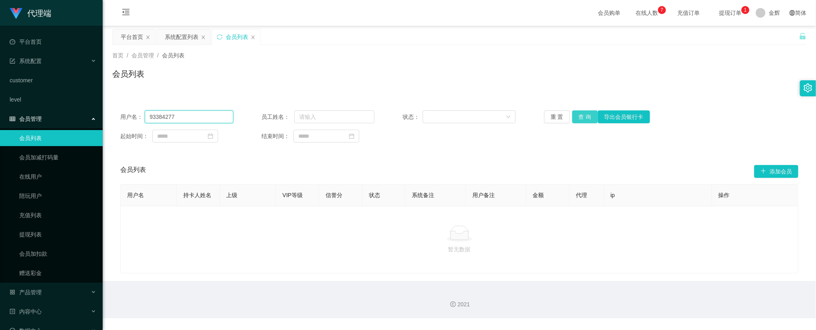
type input "93384277"
click at [592, 120] on button "查 询" at bounding box center [585, 116] width 26 height 13
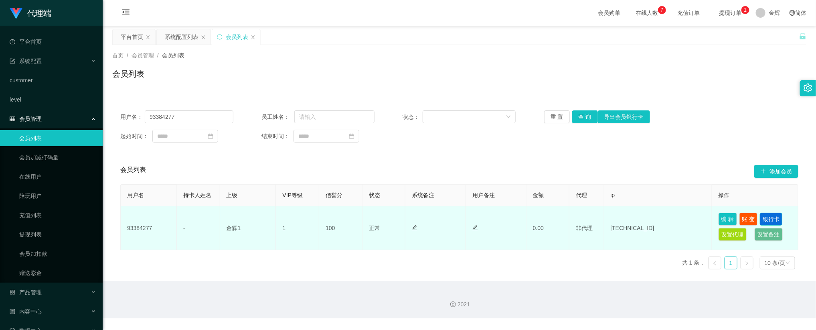
click at [777, 221] on button "银行卡" at bounding box center [771, 219] width 22 height 13
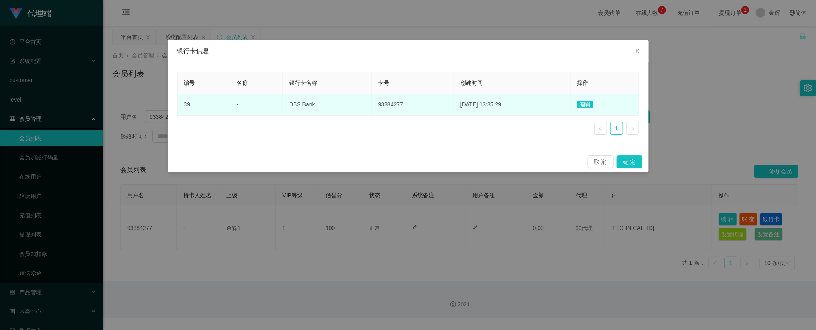
click at [592, 103] on span "编辑" at bounding box center [585, 104] width 16 height 6
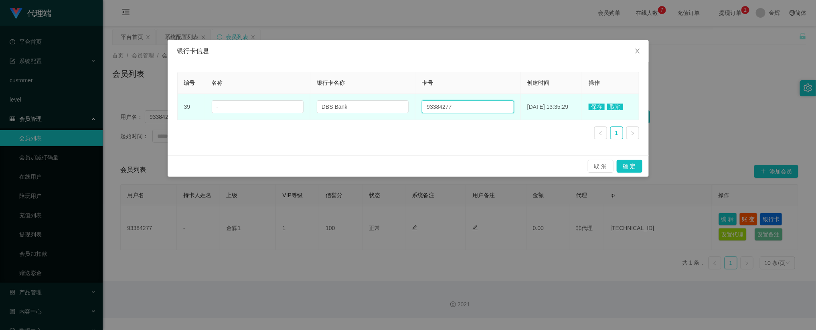
click at [460, 109] on input "93384277" at bounding box center [468, 106] width 92 height 13
click at [374, 107] on input "DBS Bank" at bounding box center [363, 106] width 92 height 13
click at [238, 109] on input "-" at bounding box center [258, 106] width 92 height 13
click at [538, 105] on td "2025-09-14 13:35:29" at bounding box center [551, 107] width 61 height 26
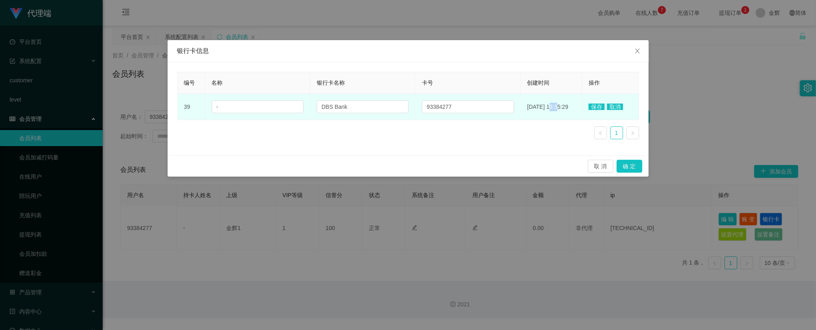
click at [538, 105] on td "2025-09-14 13:35:29" at bounding box center [551, 107] width 61 height 26
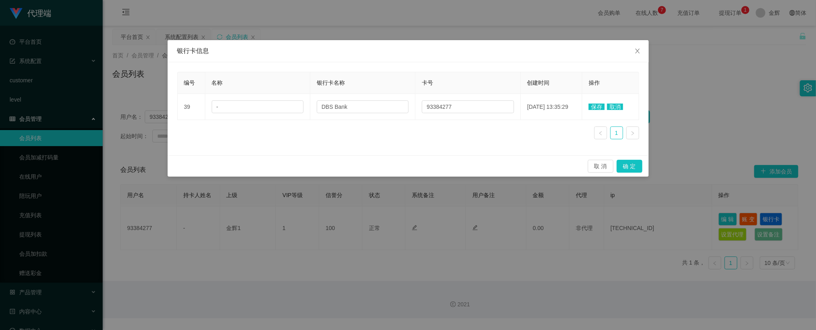
click at [448, 81] on th "卡号" at bounding box center [467, 83] width 105 height 22
click at [325, 78] on th "银行卡名称" at bounding box center [362, 83] width 105 height 22
click at [390, 59] on div "银行卡信息" at bounding box center [408, 51] width 481 height 22
click at [428, 16] on div "银行卡信息 编号 名称 银行卡名称 卡号 创建时间 操作 39 - DBS Bank 93384277 2025-09-14 13:35:29 保存 取消 1…" at bounding box center [408, 165] width 816 height 330
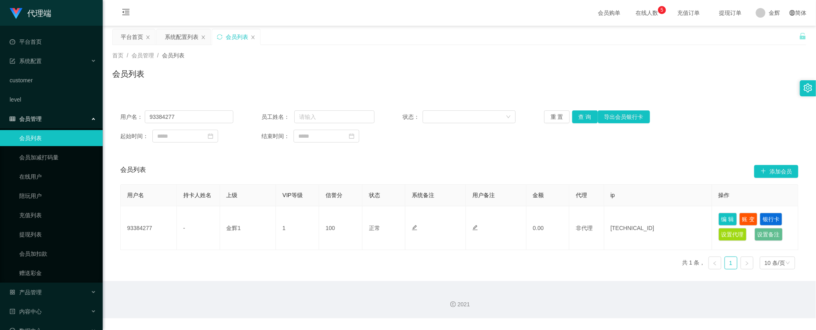
click at [547, 80] on div "会员列表" at bounding box center [459, 77] width 694 height 18
click at [602, 100] on div "用户名： 93384277 员工姓名： 状态： 重 置 查 询 导出会员银行卡 起始时间： 结束时间： 会员列表 添加会员 用户名 持卡人姓名 上级 VIP等…" at bounding box center [459, 184] width 694 height 183
drag, startPoint x: 593, startPoint y: 65, endPoint x: 645, endPoint y: 35, distance: 60.4
click at [593, 65] on div "首页 / 会员管理 / 会员列表 / 会员列表" at bounding box center [459, 68] width 694 height 35
click at [606, 75] on div "会员列表" at bounding box center [459, 77] width 694 height 18
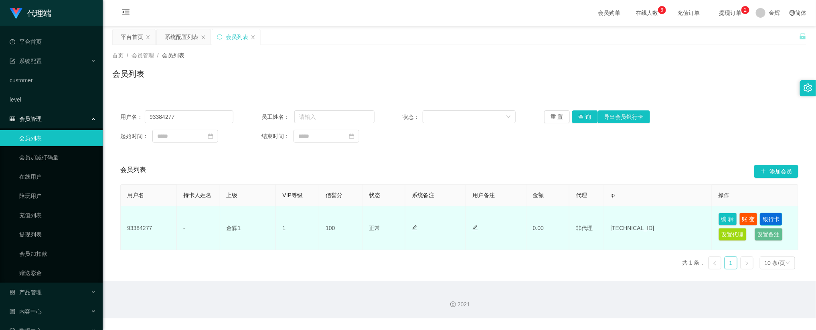
click at [770, 222] on button "银行卡" at bounding box center [771, 219] width 22 height 13
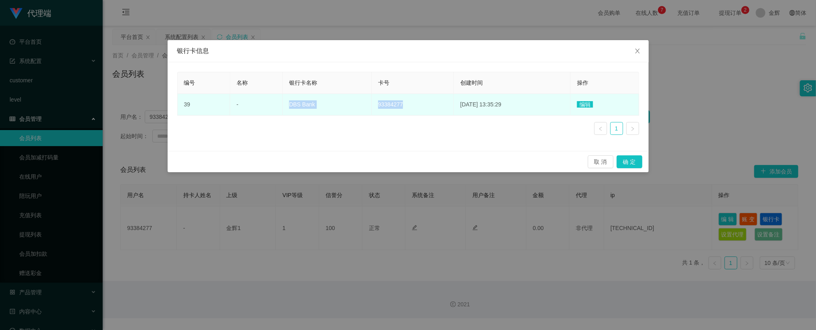
drag, startPoint x: 275, startPoint y: 106, endPoint x: 426, endPoint y: 109, distance: 150.8
click at [426, 109] on tr "39 - DBS Bank 93384277 2025-09-14 13:35:29 编辑" at bounding box center [409, 105] width 462 height 22
copy tr "DBS Bank 93384277"
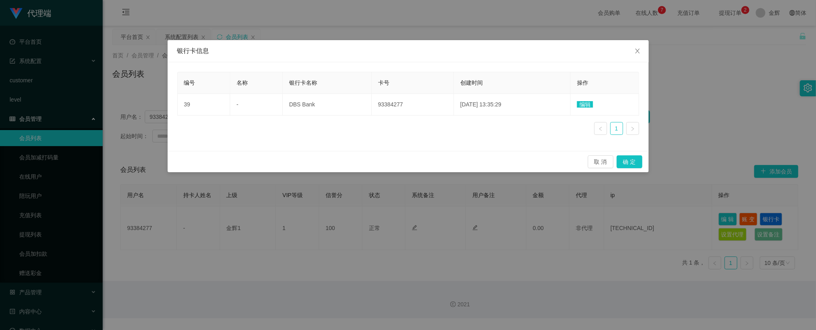
click at [590, 62] on div "编号 名称 银行卡名称 卡号 创建时间 操作 39 - DBS Bank 93384277 2025-09-14 13:35:29 编辑 1" at bounding box center [408, 106] width 481 height 89
click at [590, 103] on span "编辑" at bounding box center [585, 104] width 16 height 6
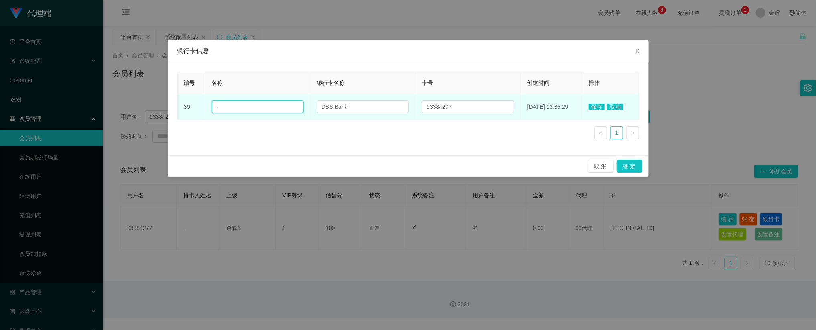
drag, startPoint x: 247, startPoint y: 105, endPoint x: 278, endPoint y: 111, distance: 31.9
click at [187, 101] on tr "39 - DBS Bank 93384277 2025-09-14 13:35:29 保存 取消" at bounding box center [409, 107] width 462 height 26
paste input "陈伟明"
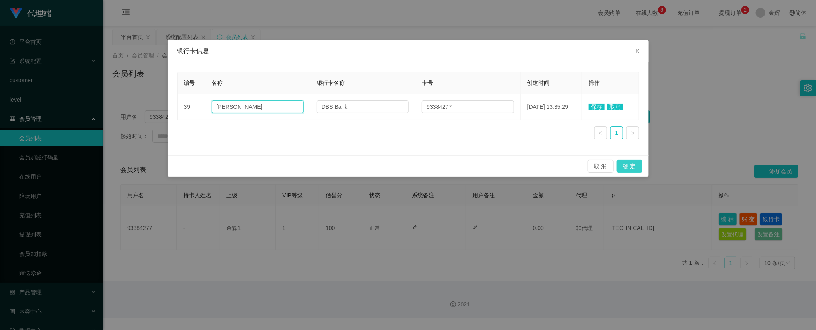
type input "陈伟明"
click at [635, 171] on button "确 定" at bounding box center [630, 166] width 26 height 13
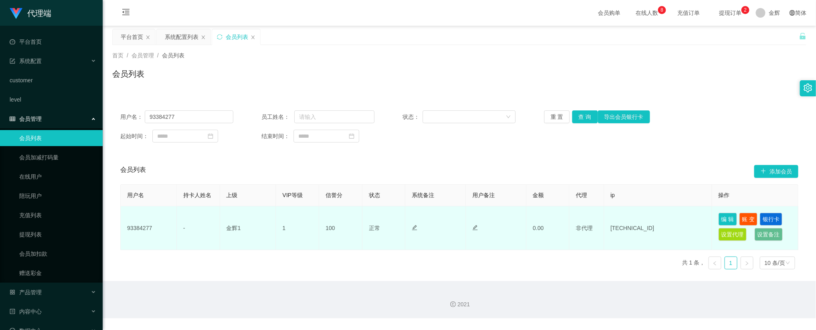
click at [257, 230] on td "金辉1" at bounding box center [248, 228] width 56 height 44
click at [775, 218] on button "银行卡" at bounding box center [771, 219] width 22 height 13
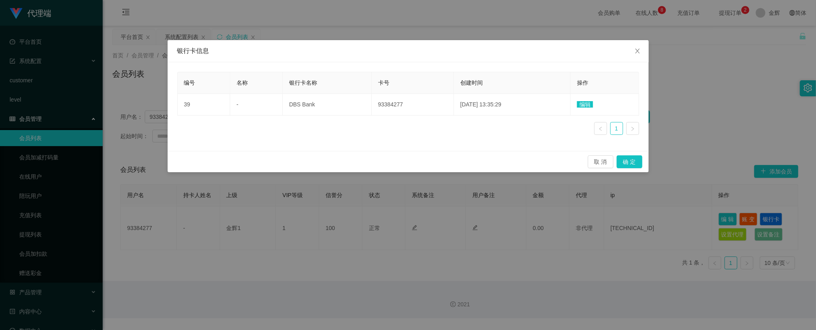
click at [588, 105] on span "编辑" at bounding box center [585, 104] width 16 height 6
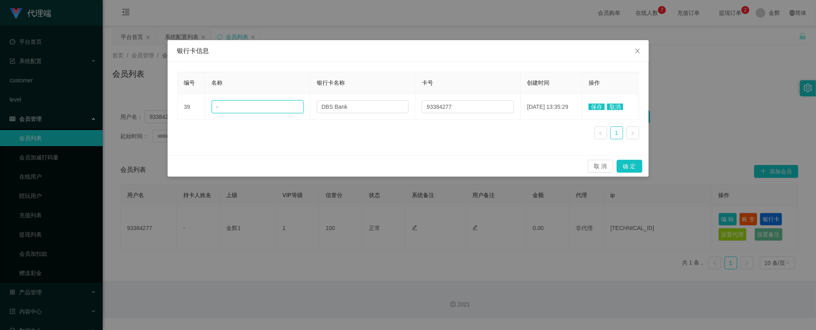
drag, startPoint x: 243, startPoint y: 105, endPoint x: 173, endPoint y: 103, distance: 70.2
click at [176, 103] on div "编号 名称 银行卡名称 卡号 创建时间 操作 39 - DBS Bank 93384277 2025-09-14 13:35:29 保存 取消 1" at bounding box center [408, 108] width 481 height 93
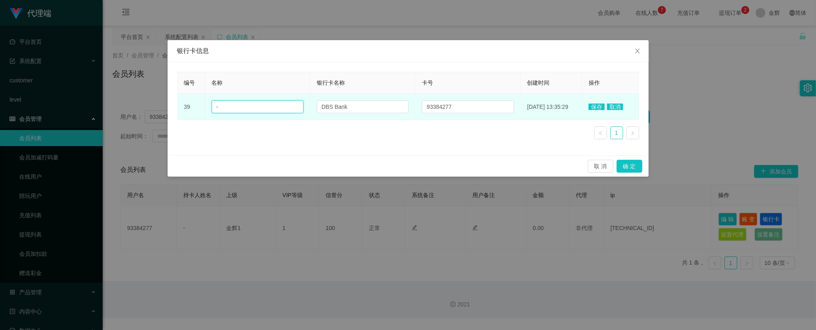
paste input "陈伟明"
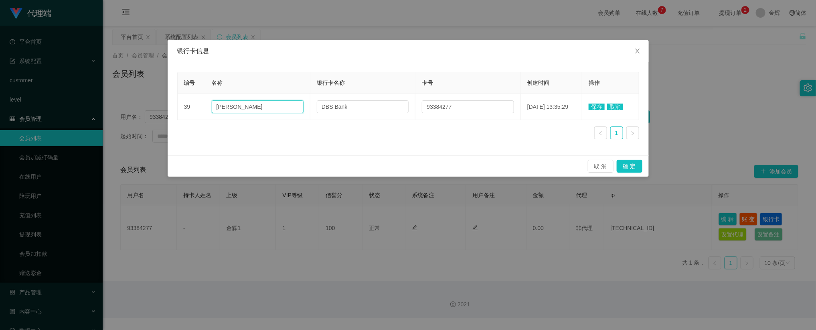
type input "陈伟明"
click at [601, 107] on span "保存" at bounding box center [597, 106] width 16 height 6
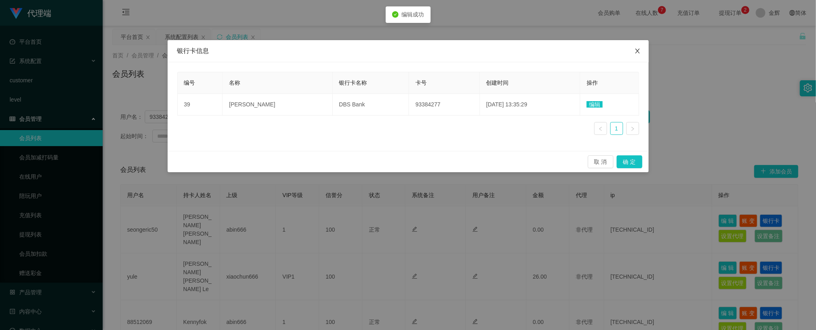
click at [638, 51] on icon "图标: close" at bounding box center [637, 51] width 6 height 6
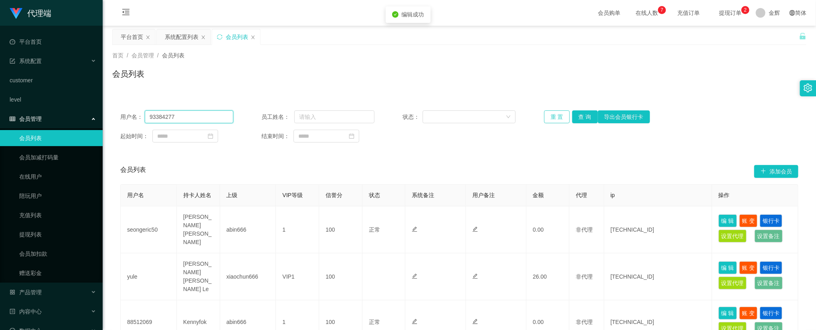
drag, startPoint x: 174, startPoint y: 116, endPoint x: 559, endPoint y: 110, distance: 384.2
click at [175, 116] on input "93384277" at bounding box center [189, 116] width 89 height 13
click at [585, 115] on button "查 询" at bounding box center [585, 116] width 26 height 13
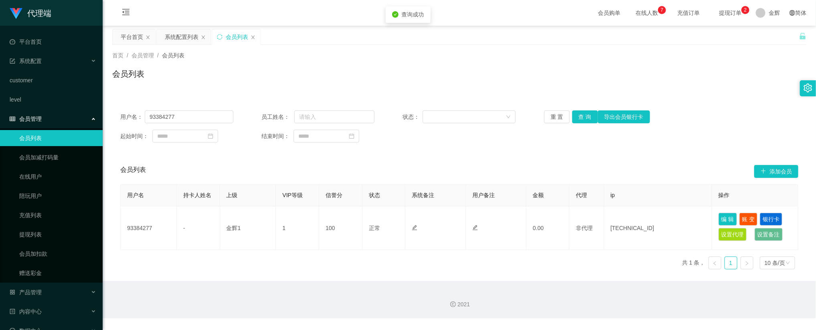
click at [720, 126] on div "用户名： 93384277 员工姓名： 状态： 重 置 查 询 导出会员银行卡 起始时间： 结束时间：" at bounding box center [459, 126] width 694 height 48
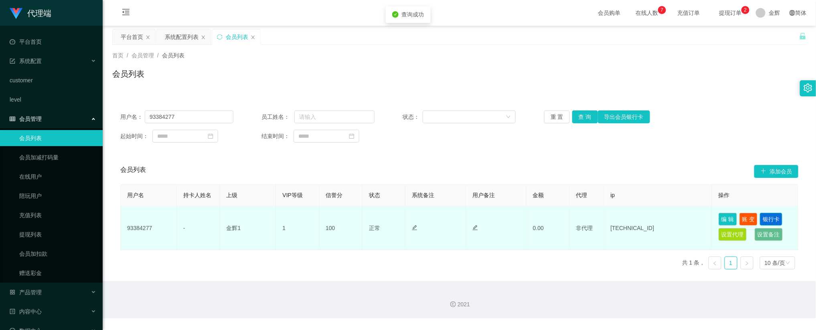
click at [772, 219] on button "银行卡" at bounding box center [771, 219] width 22 height 13
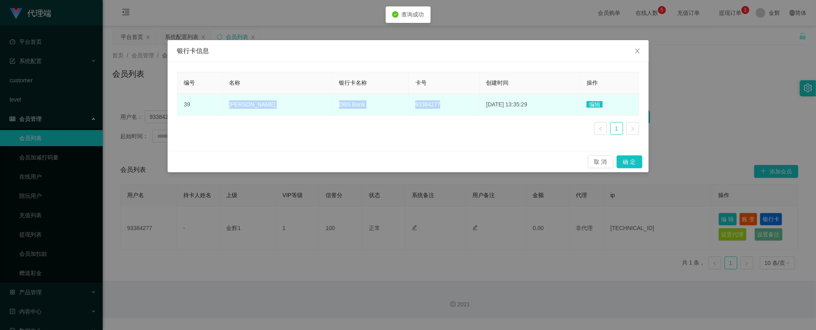
drag, startPoint x: 227, startPoint y: 105, endPoint x: 413, endPoint y: 109, distance: 185.3
click at [413, 109] on tr "39 陈伟明 DBS Bank 93384277 2025-09-14 13:35:29 编辑" at bounding box center [409, 105] width 462 height 22
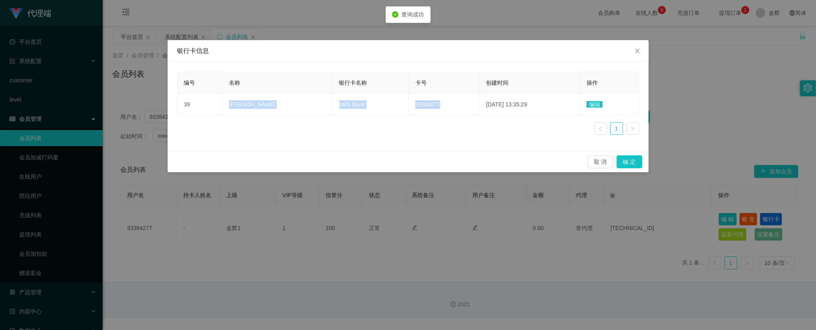
copy tr "陈伟明 DBS Bank 93384277"
click at [498, 34] on div "银行卡信息 编号 名称 银行卡名称 卡号 创建时间 操作 39 陈伟明 DBS Bank 93384277 2025-09-14 13:35:29 编辑 1 …" at bounding box center [408, 165] width 816 height 330
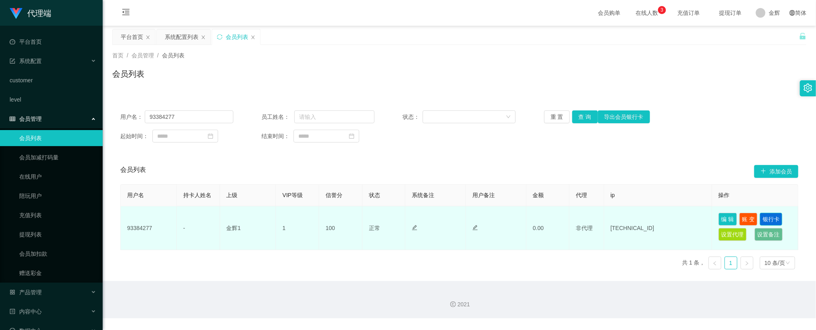
click at [769, 219] on button "银行卡" at bounding box center [771, 219] width 22 height 13
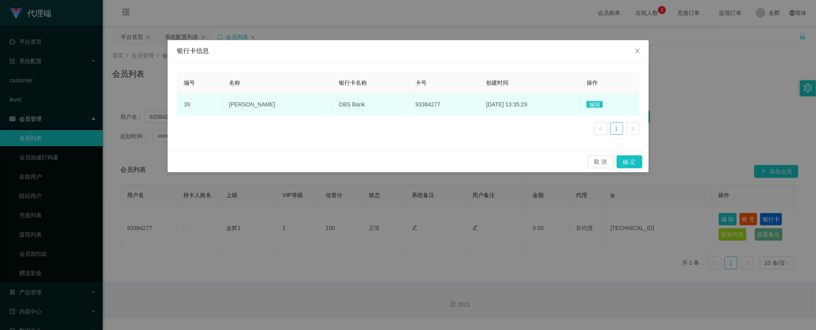
click at [339, 103] on span "DBS Bank" at bounding box center [352, 104] width 26 height 6
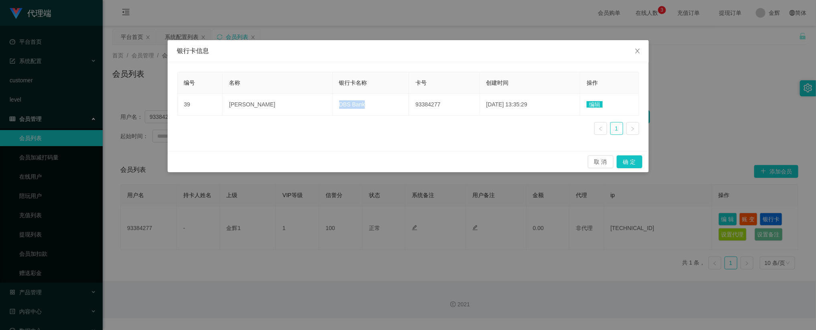
copy span "DBS Bank"
click at [521, 237] on div "银行卡信息 编号 名称 银行卡名称 卡号 创建时间 操作 39 陈伟明 DBS Bank 93384277 2025-09-14 13:35:29 编辑 1 …" at bounding box center [408, 165] width 816 height 330
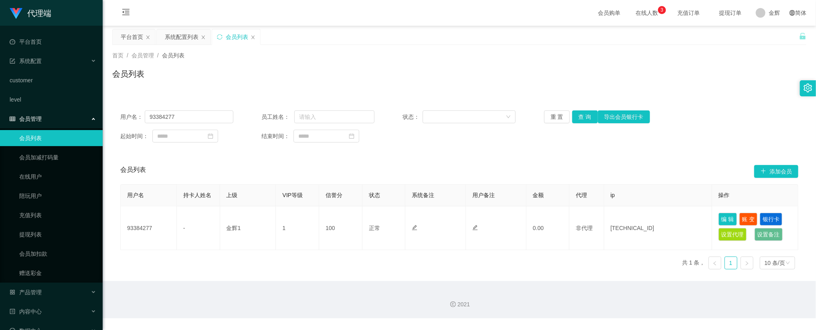
click at [669, 69] on div "会员列表" at bounding box center [459, 77] width 694 height 18
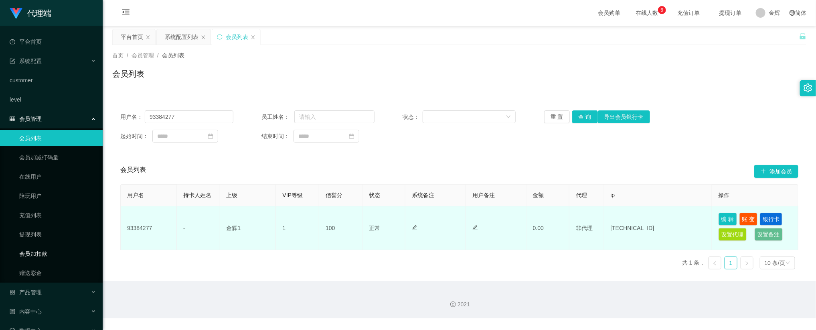
drag, startPoint x: 49, startPoint y: 248, endPoint x: 129, endPoint y: 206, distance: 90.0
click at [49, 247] on link "会员加扣款" at bounding box center [57, 253] width 77 height 16
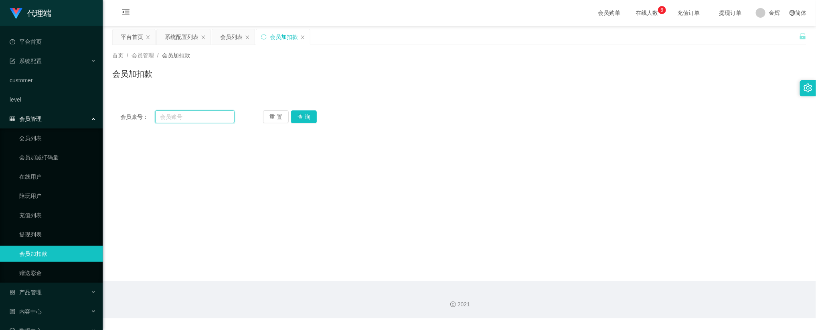
click at [205, 122] on input "text" at bounding box center [194, 116] width 79 height 13
paste input "0008"
type input "0008"
click at [302, 118] on button "查 询" at bounding box center [304, 116] width 26 height 13
click at [232, 114] on input "0008" at bounding box center [194, 116] width 79 height 13
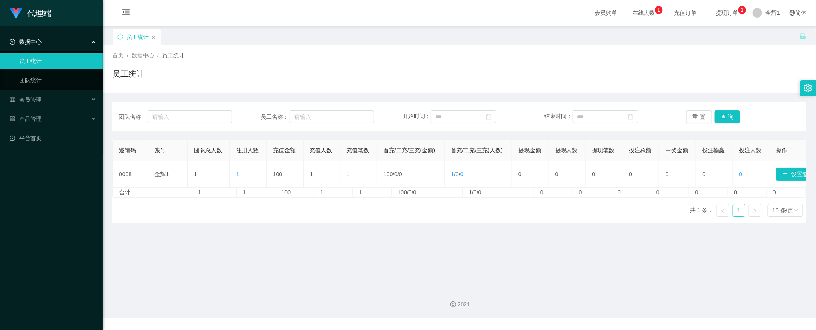
click at [303, 30] on div "员工统计" at bounding box center [455, 43] width 687 height 28
click at [45, 97] on div "会员管理" at bounding box center [51, 99] width 103 height 16
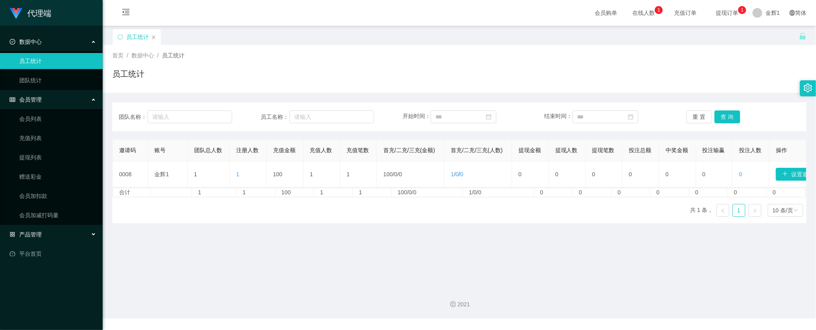
click at [45, 234] on div "产品管理" at bounding box center [51, 234] width 103 height 16
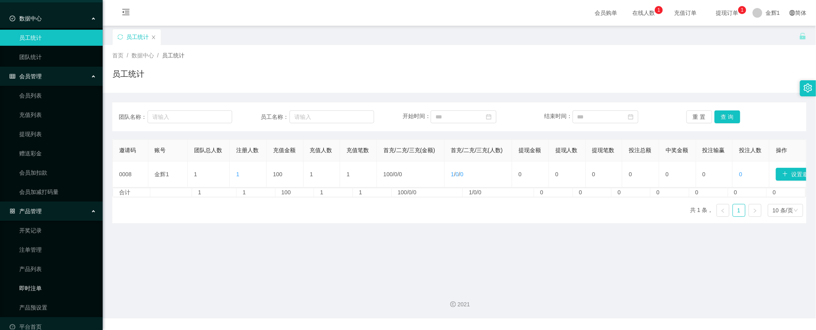
scroll to position [36, 0]
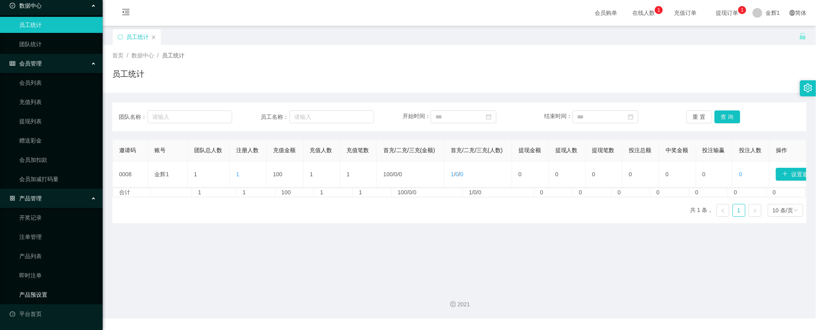
click at [38, 293] on link "产品预设置" at bounding box center [57, 294] width 77 height 16
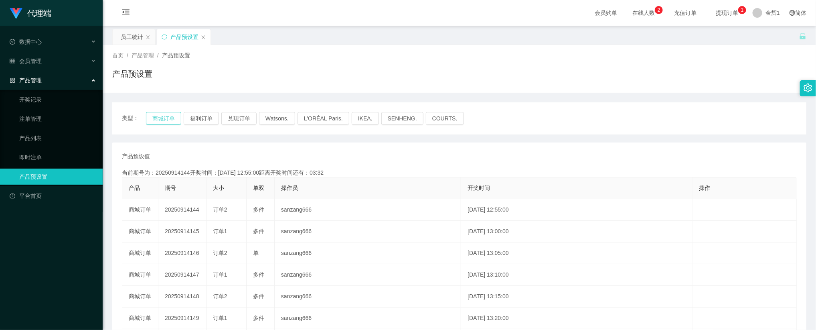
click at [159, 118] on button "商城订单" at bounding box center [163, 118] width 35 height 13
click at [532, 68] on div "产品预设置" at bounding box center [459, 77] width 694 height 18
click at [168, 119] on button "商城订单" at bounding box center [163, 118] width 35 height 13
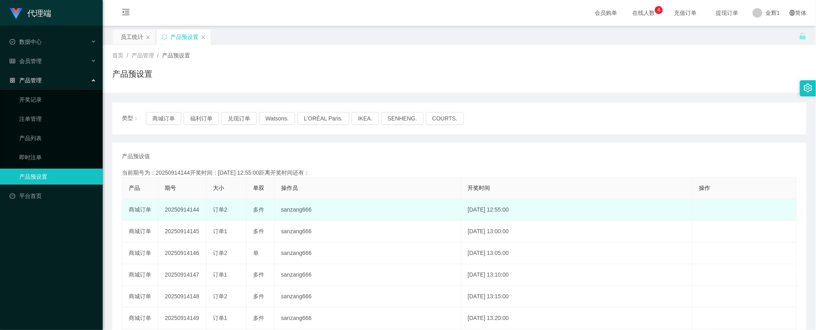
click at [191, 212] on td "20250914144" at bounding box center [182, 210] width 48 height 22
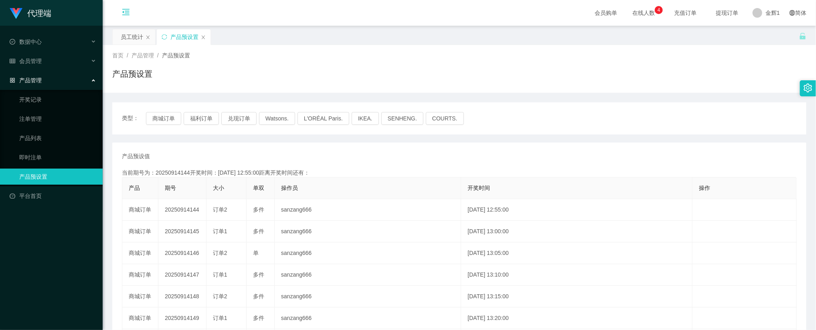
copy td "20250914144"
drag, startPoint x: 525, startPoint y: 111, endPoint x: 520, endPoint y: 111, distance: 4.4
click at [525, 111] on div "类型： 商城订单 福利订单 兑现订单 Watsons. L'ORÉAL Paris. IKEA. [GEOGRAPHIC_DATA]. COURTS." at bounding box center [459, 118] width 694 height 32
click at [172, 115] on button "商城订单" at bounding box center [163, 118] width 35 height 13
click at [545, 71] on div "产品预设置" at bounding box center [459, 77] width 694 height 18
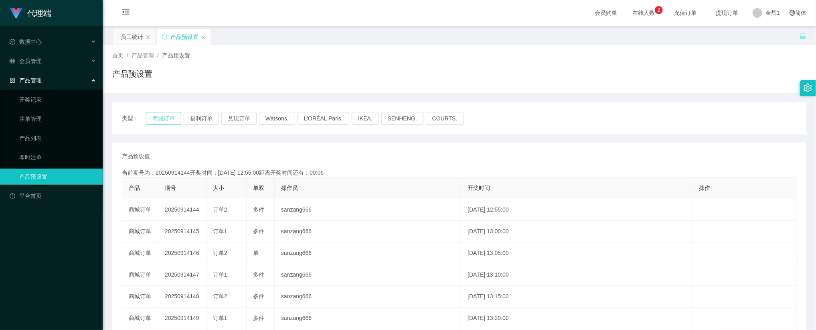
click at [154, 119] on button "商城订单" at bounding box center [163, 118] width 35 height 13
click at [336, 74] on div "产品预设置" at bounding box center [459, 77] width 694 height 18
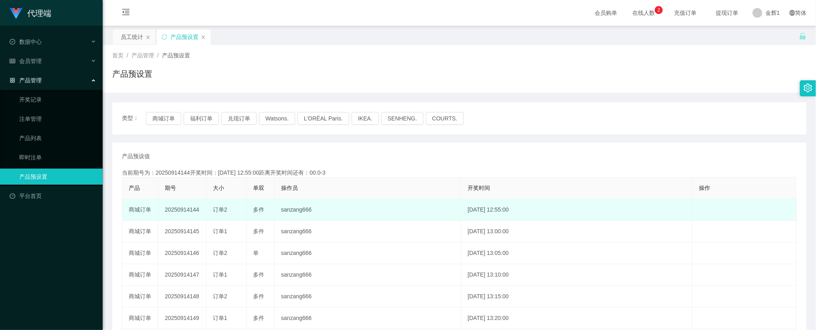
click at [190, 206] on td "20250914144" at bounding box center [182, 210] width 48 height 22
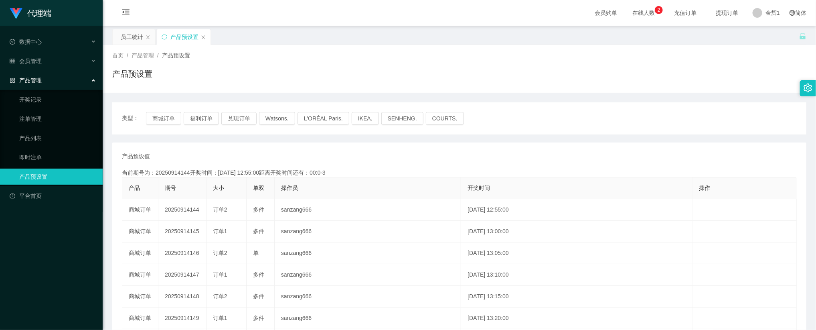
copy td "20250914144"
drag, startPoint x: 384, startPoint y: 74, endPoint x: 272, endPoint y: 105, distance: 116.4
click at [385, 74] on div "产品预设置" at bounding box center [459, 77] width 694 height 18
click at [171, 119] on button "商城订单" at bounding box center [163, 118] width 35 height 13
click at [338, 70] on div "产品预设置" at bounding box center [459, 77] width 694 height 18
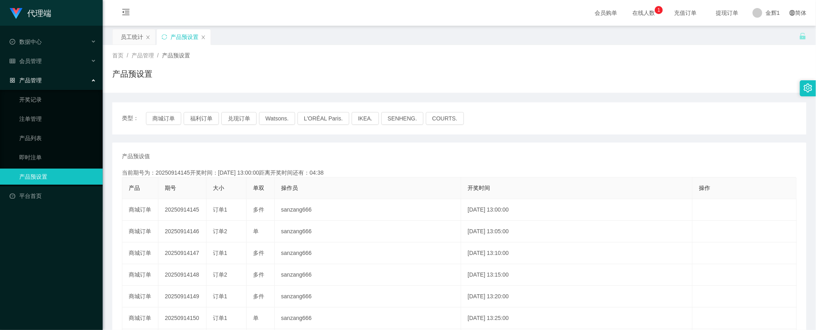
click at [464, 58] on div "首页 / 产品管理 / 产品预设置 /" at bounding box center [459, 55] width 694 height 8
click at [167, 119] on button "商城订单" at bounding box center [163, 118] width 35 height 13
click at [538, 75] on div "产品预设置" at bounding box center [459, 77] width 694 height 18
click at [506, 118] on div "类型： 商城订单 福利订单 兑现订单 Watsons. L'ORÉAL Paris. IKEA. [GEOGRAPHIC_DATA]. COURTS." at bounding box center [459, 118] width 675 height 13
click at [168, 118] on button "商城订单" at bounding box center [163, 118] width 35 height 13
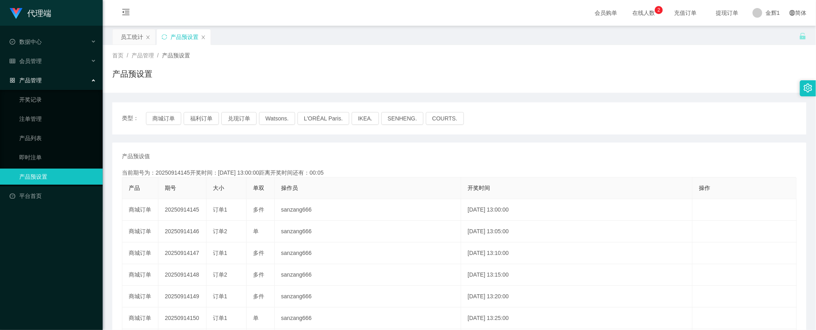
click at [528, 132] on div "类型： 商城订单 福利订单 兑现订单 Watsons. L'ORÉAL Paris. IKEA. [GEOGRAPHIC_DATA]. COURTS." at bounding box center [459, 118] width 694 height 32
drag, startPoint x: 371, startPoint y: 150, endPoint x: 255, endPoint y: 126, distance: 118.0
click at [369, 150] on div "产品预设值 添加期号 当前期号为：20250914145开奖时间：[DATE] 13:00:00距离开奖时间还有：00:0-36 产品 期号 大小 单双 操作…" at bounding box center [459, 296] width 694 height 308
click at [166, 119] on button "商城订单" at bounding box center [163, 118] width 35 height 13
click at [166, 115] on button "商城订单" at bounding box center [163, 118] width 35 height 13
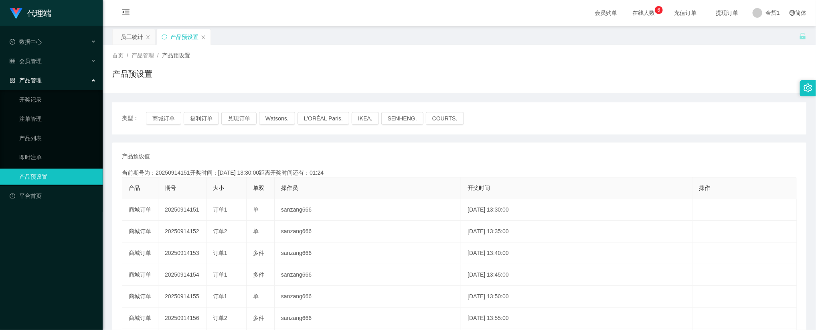
click at [352, 56] on div "首页 / 产品管理 / 产品预设置 /" at bounding box center [459, 55] width 694 height 8
click at [351, 59] on div "首页 / 产品管理 / 产品预设置 / 产品预设置" at bounding box center [459, 68] width 694 height 35
click at [166, 112] on button "商城订单" at bounding box center [163, 118] width 35 height 13
click at [162, 71] on div "产品预设置" at bounding box center [459, 77] width 694 height 18
click at [154, 118] on button "商城订单" at bounding box center [163, 118] width 35 height 13
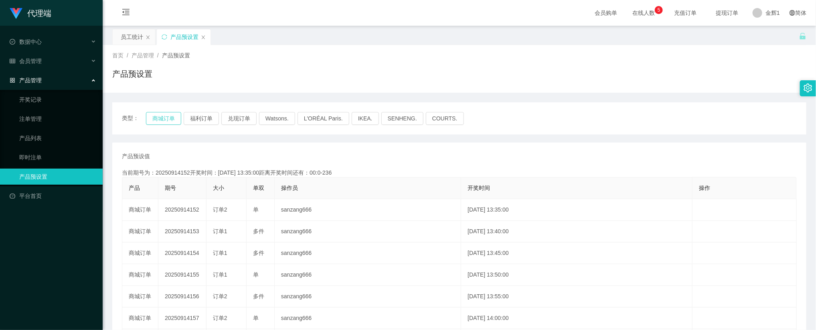
click at [166, 118] on button "商城订单" at bounding box center [163, 118] width 35 height 13
click at [48, 77] on div "产品管理" at bounding box center [51, 80] width 103 height 16
